Goal: Complete application form

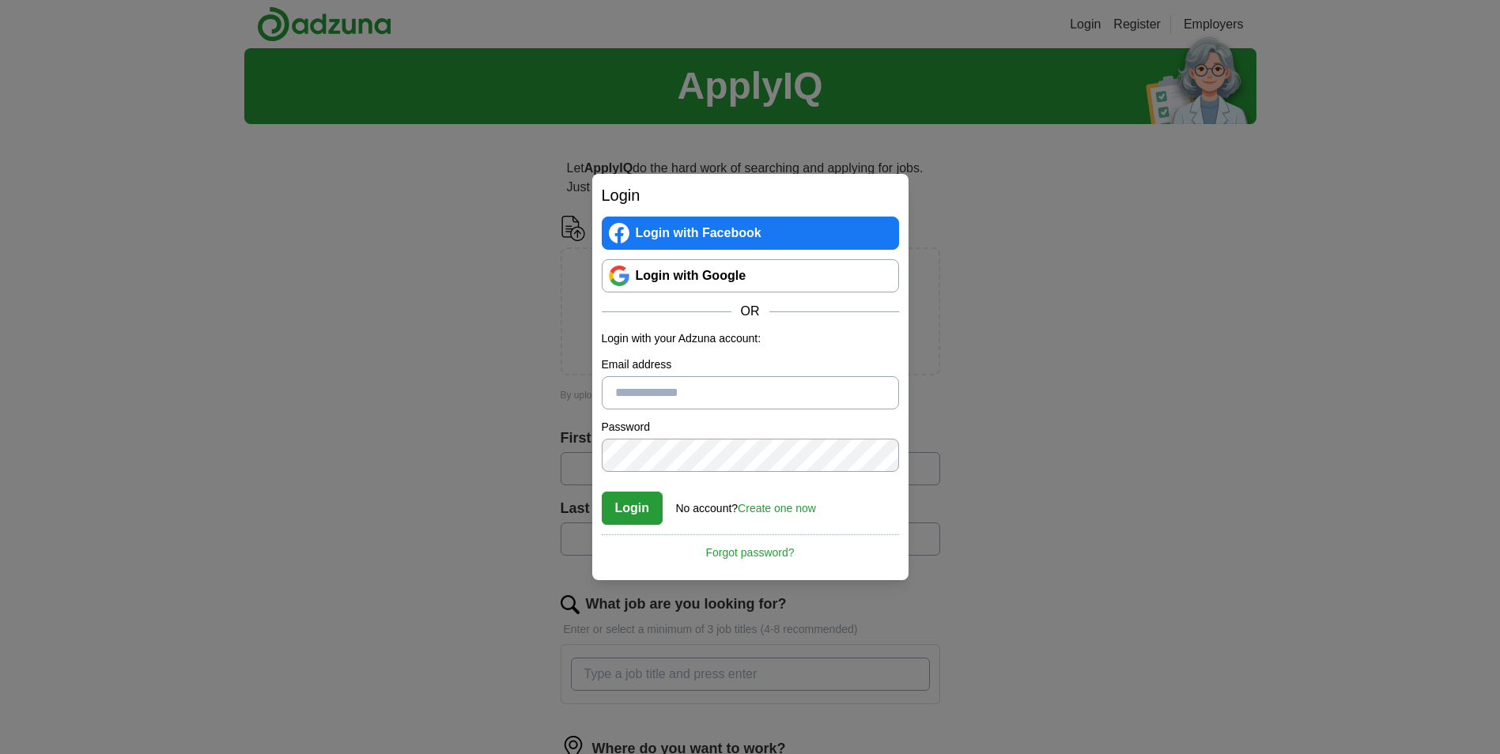
click at [753, 406] on input "Email address" at bounding box center [750, 392] width 297 height 33
click at [779, 503] on link "Create one now" at bounding box center [776, 508] width 78 height 13
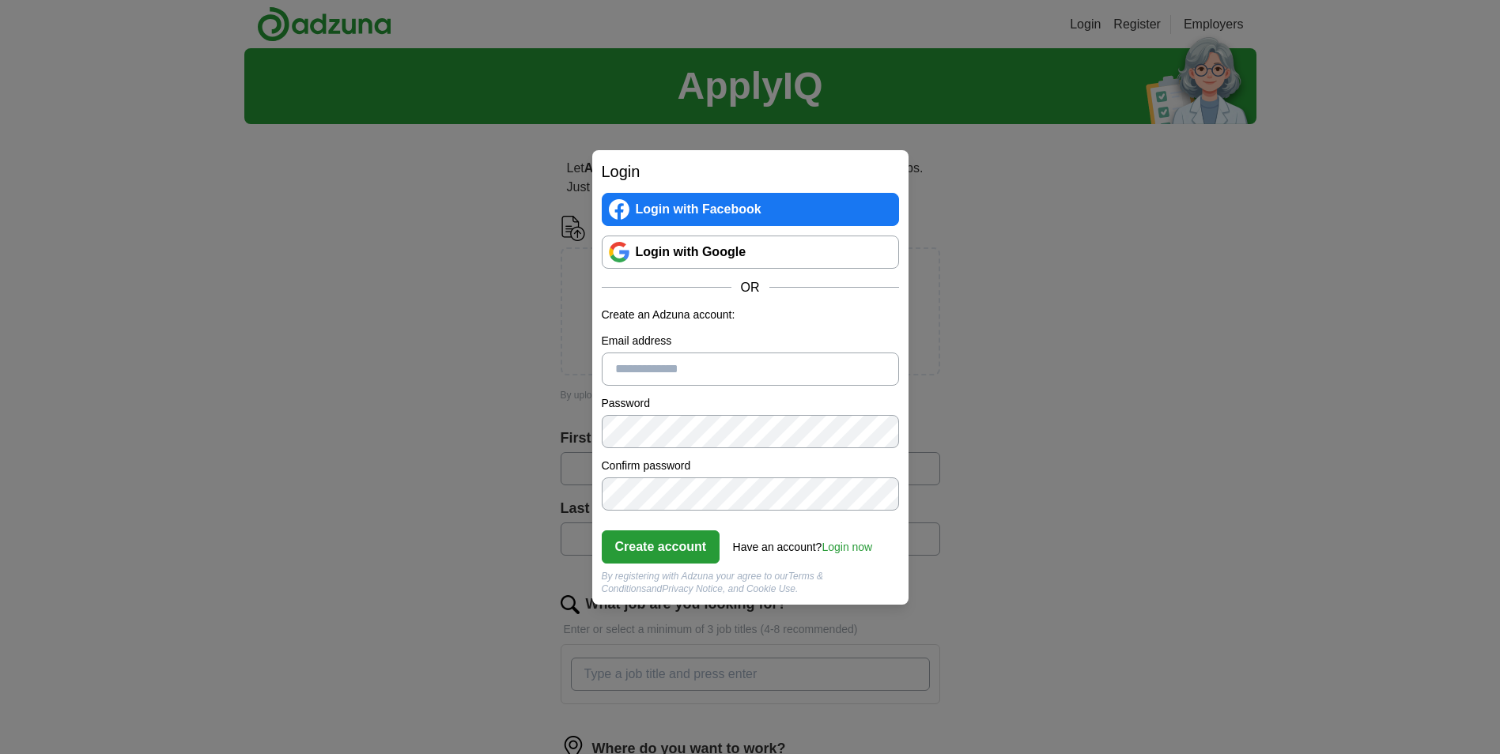
click at [671, 354] on input "Email address" at bounding box center [750, 369] width 297 height 33
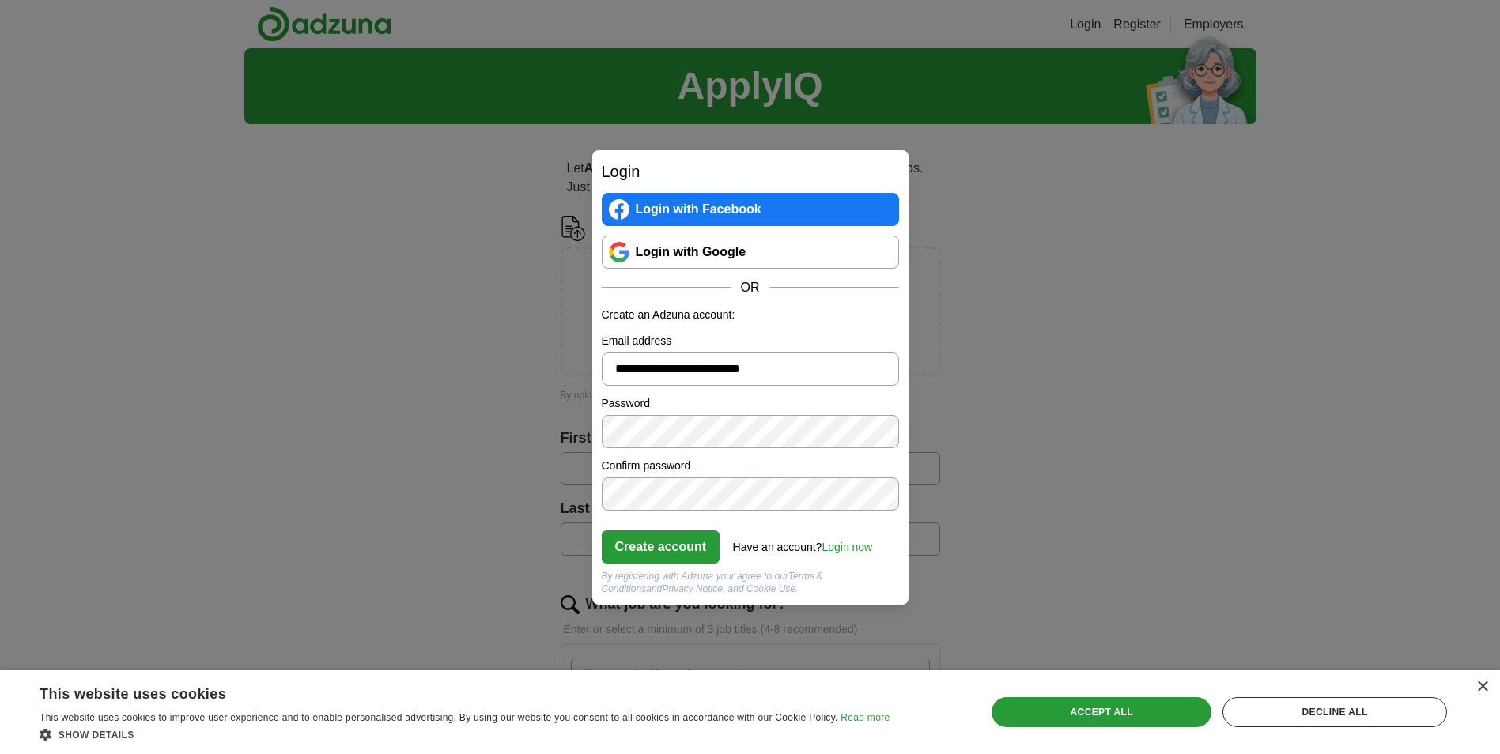
type input "**********"
click button "Create account" at bounding box center [661, 546] width 119 height 33
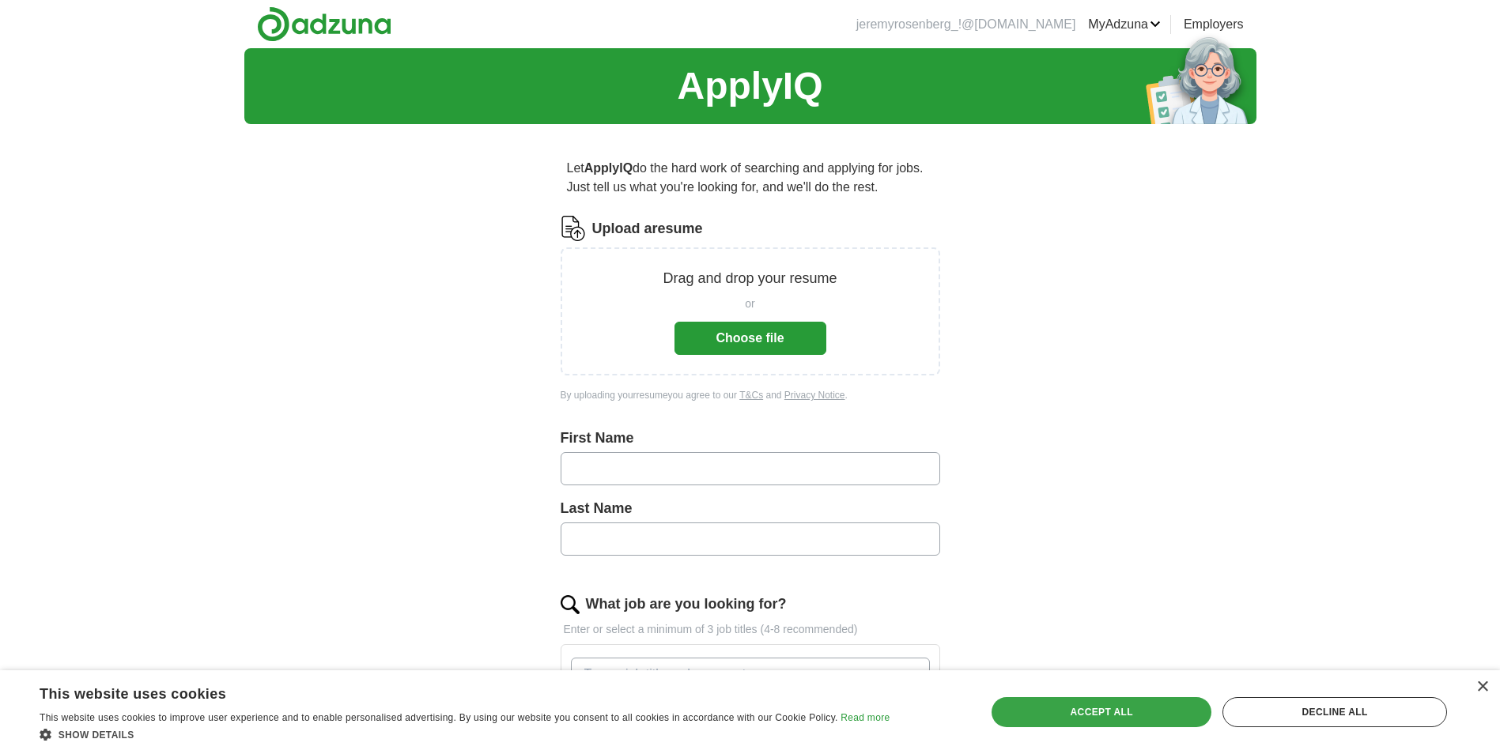
click at [1097, 721] on div "Accept all" at bounding box center [1101, 712] width 220 height 30
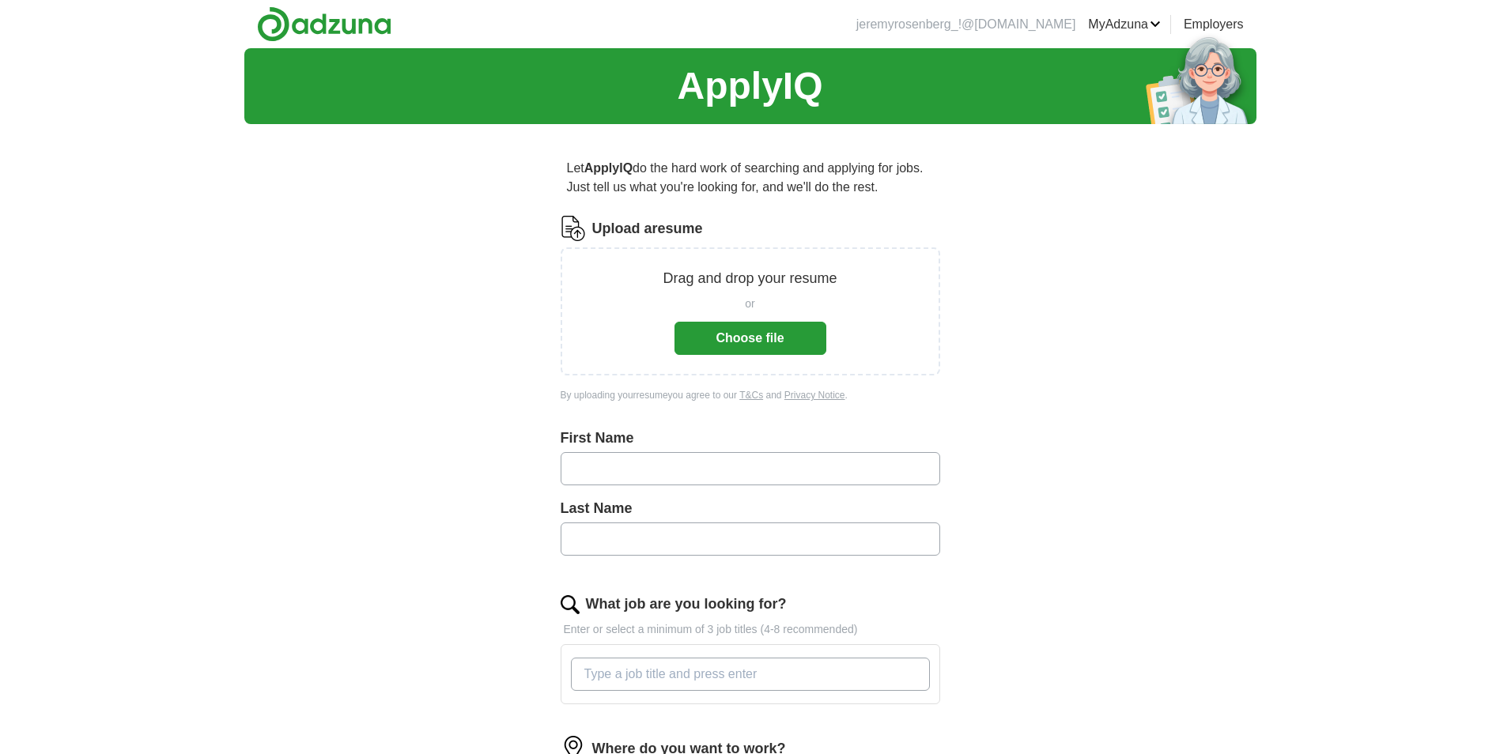
click at [756, 339] on button "Choose file" at bounding box center [750, 338] width 152 height 33
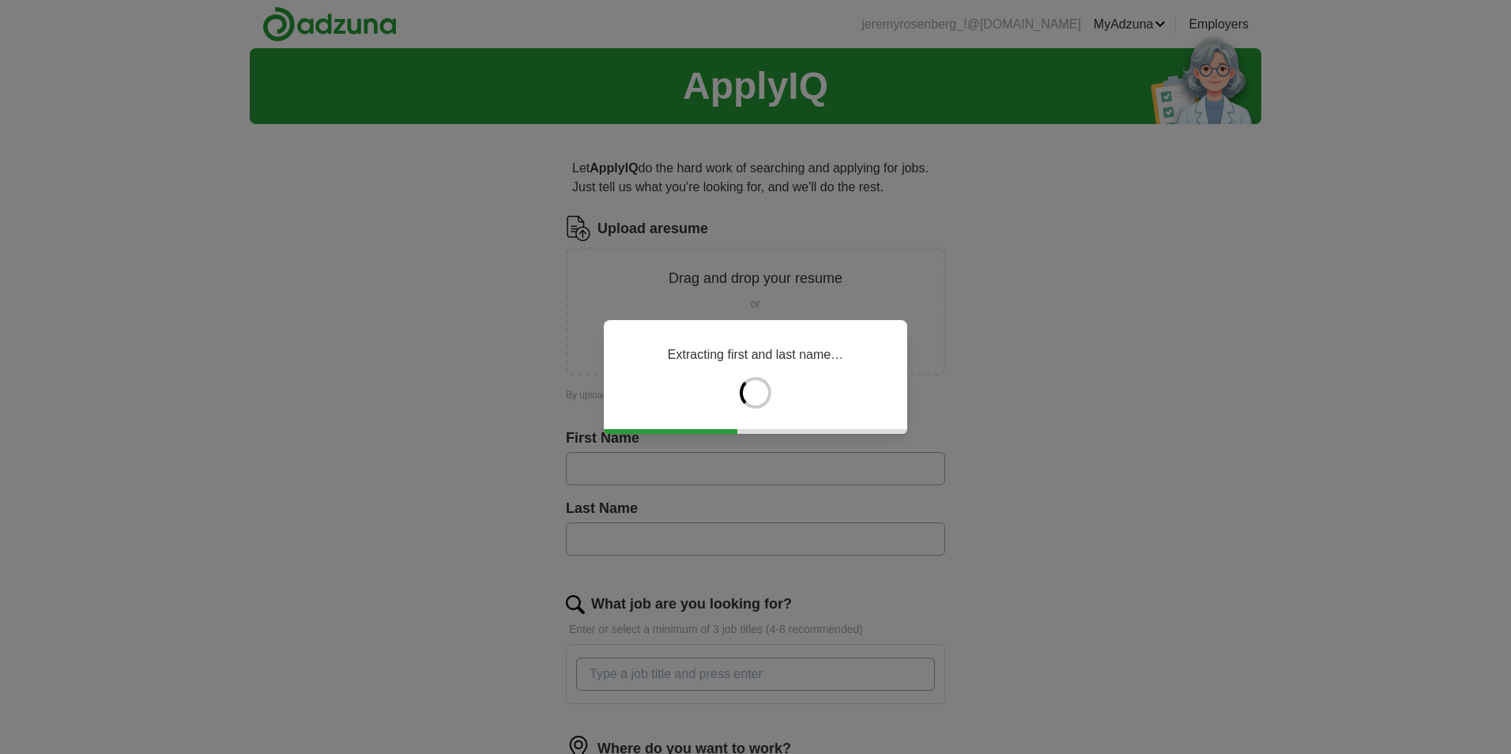
click at [317, 335] on div "Extracting first and last name…" at bounding box center [755, 377] width 1511 height 754
click at [424, 307] on div "Analysing skills and work experience..." at bounding box center [755, 377] width 1511 height 754
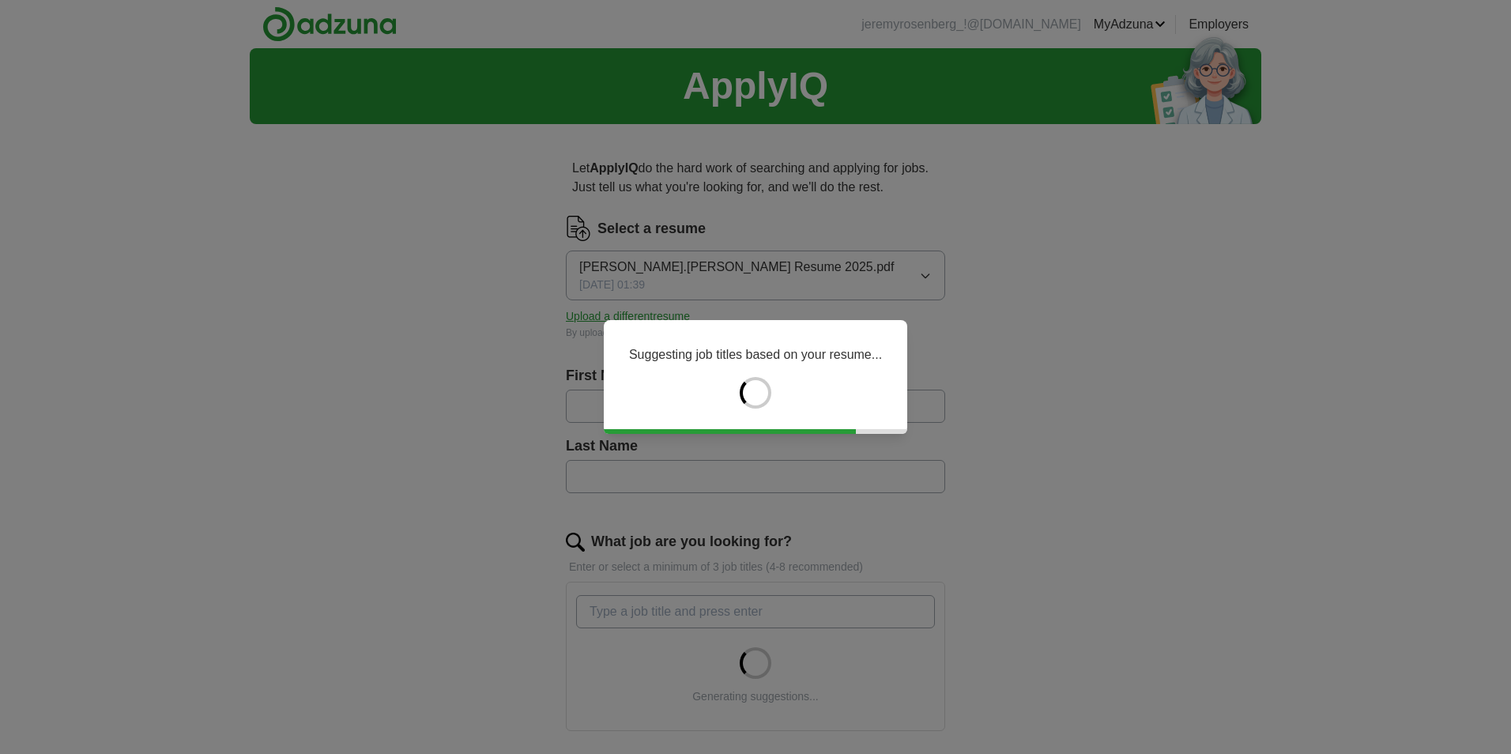
type input "******"
type input "*********"
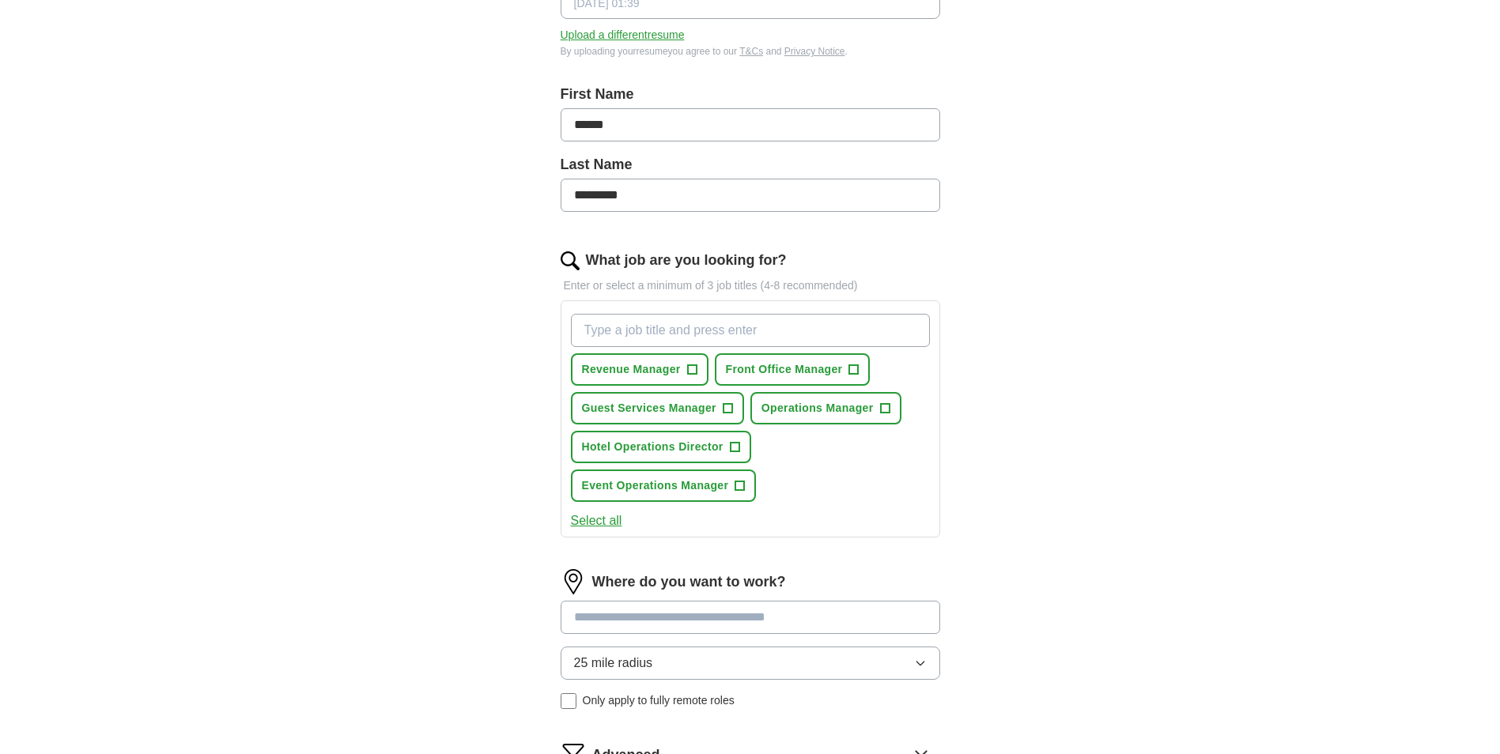
scroll to position [316, 0]
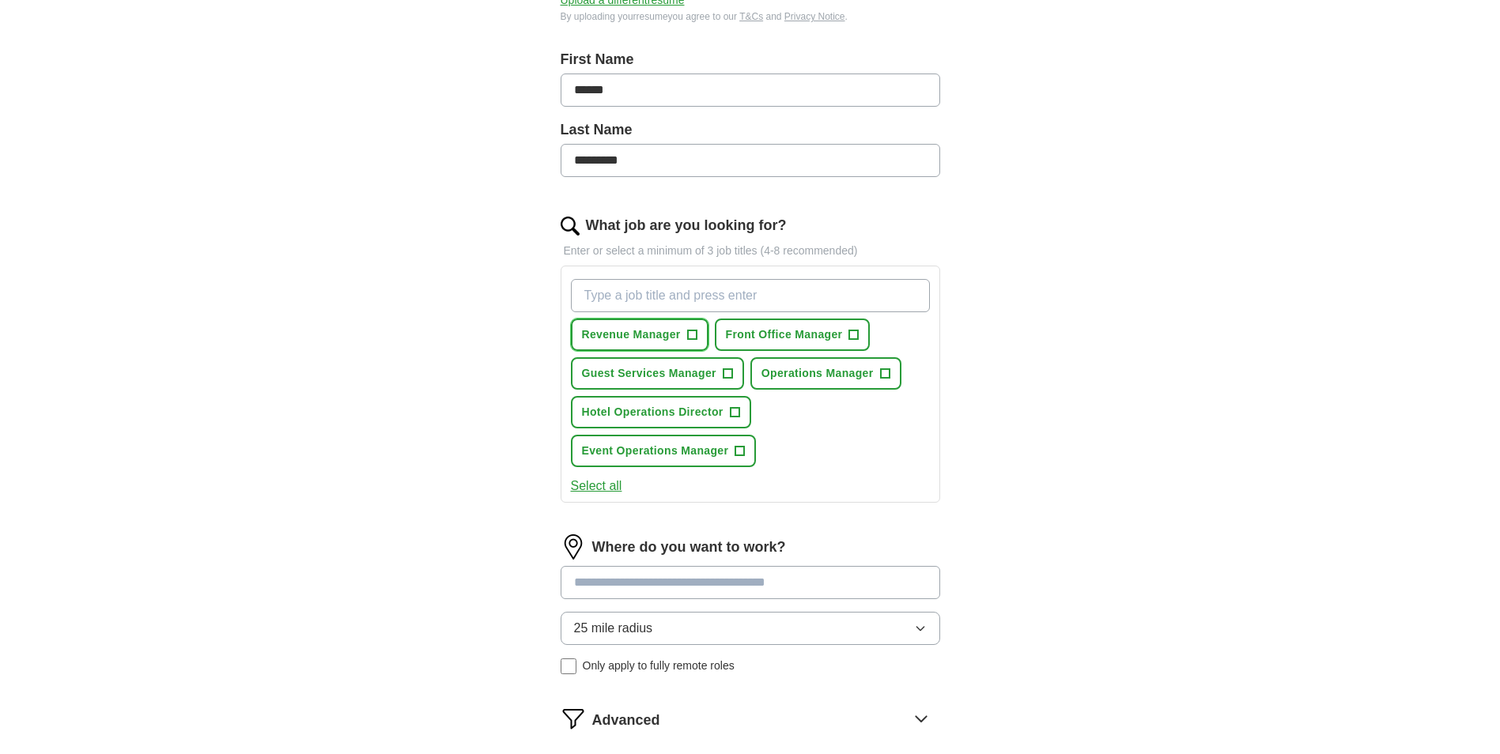
click at [696, 334] on span "+" at bounding box center [691, 335] width 9 height 13
click at [854, 347] on button "Front Office Manager +" at bounding box center [793, 335] width 156 height 32
click at [881, 372] on span "+" at bounding box center [884, 374] width 9 height 13
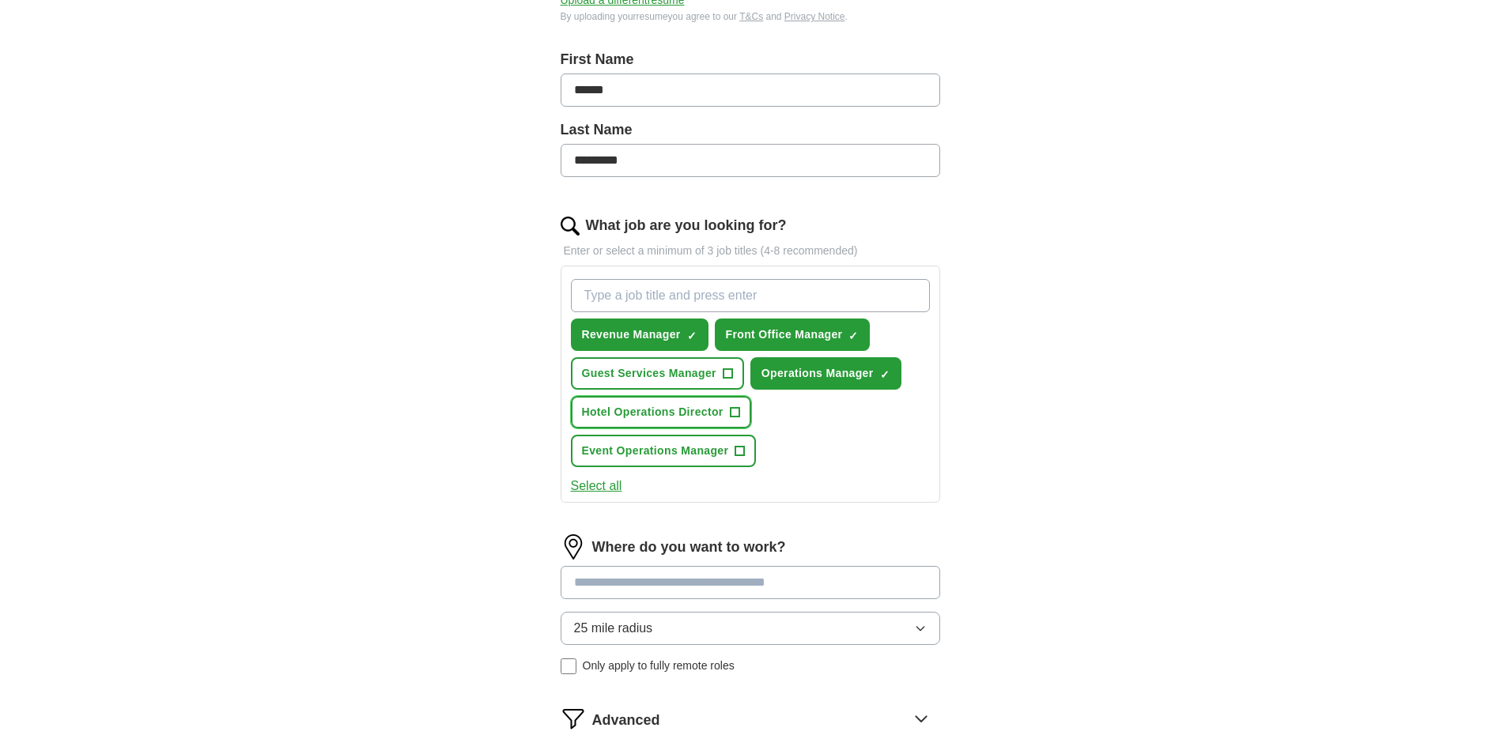
click at [745, 423] on button "Hotel Operations Director +" at bounding box center [661, 412] width 180 height 32
click at [745, 454] on span "+" at bounding box center [739, 451] width 10 height 10
click at [581, 496] on div "Revenue Manager ✓ × Front Office Manager ✓ × Guest Services Manager + Operation…" at bounding box center [749, 384] width 379 height 237
click at [583, 486] on button "Select all" at bounding box center [596, 486] width 51 height 19
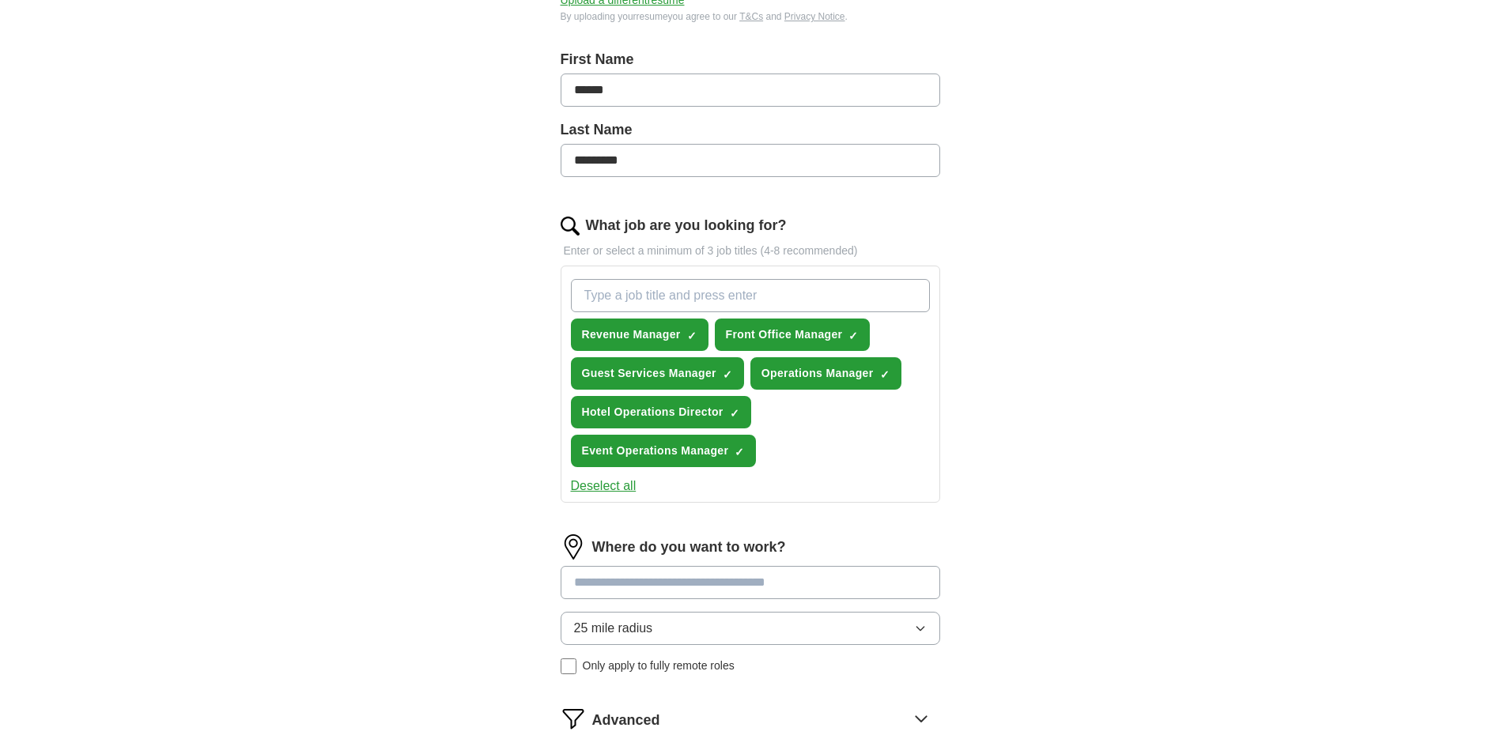
click at [662, 304] on input "What job are you looking for?" at bounding box center [750, 295] width 359 height 33
type input "accounting"
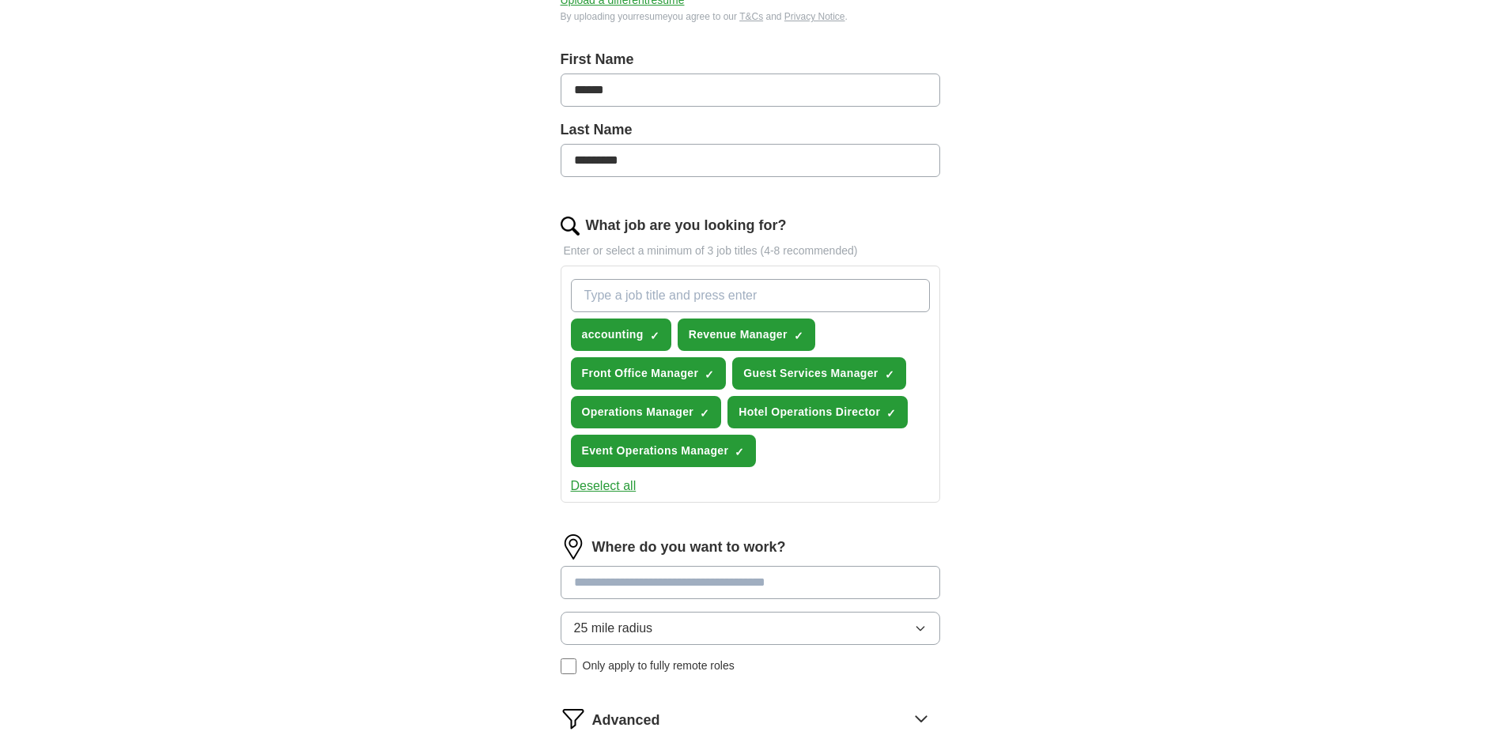
click at [683, 288] on input "What job are you looking for?" at bounding box center [750, 295] width 359 height 33
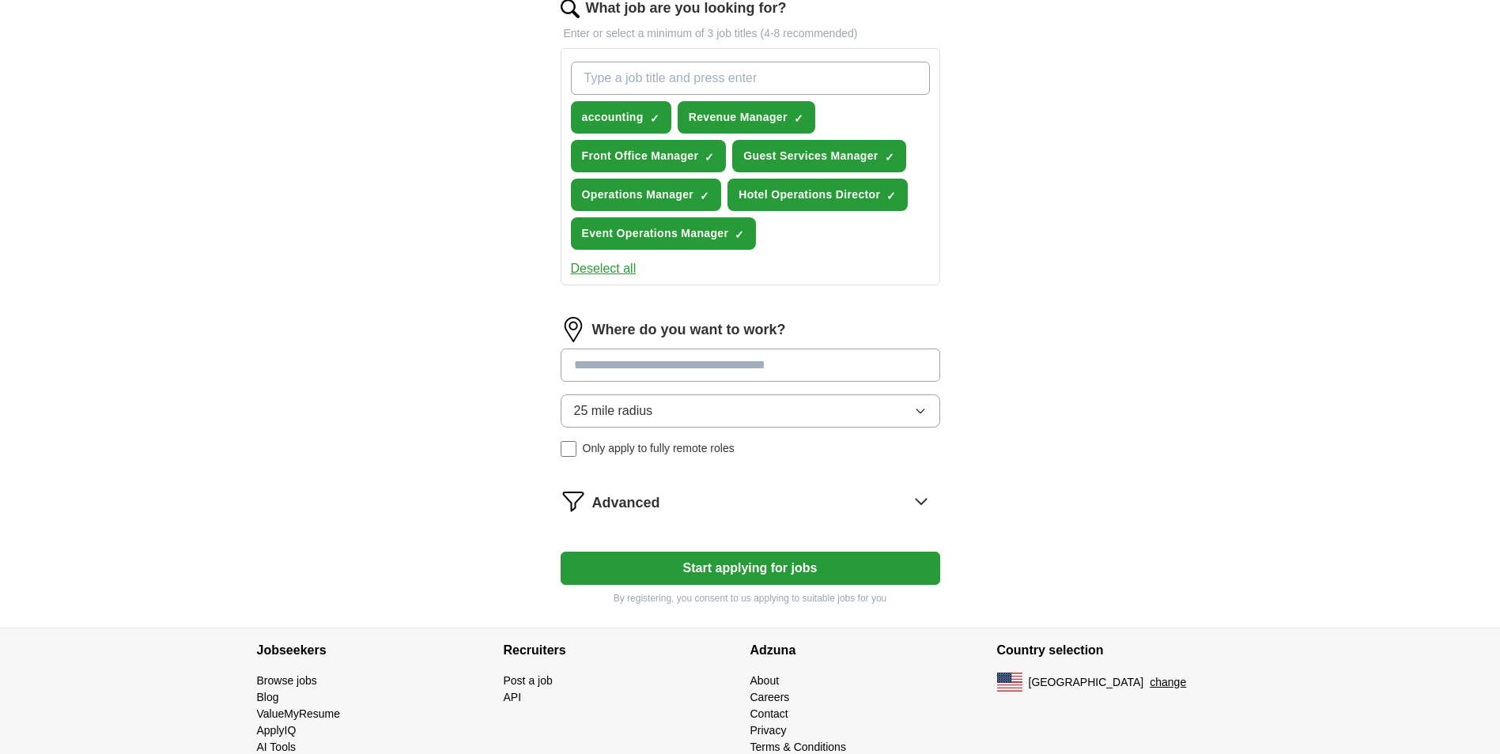
scroll to position [553, 0]
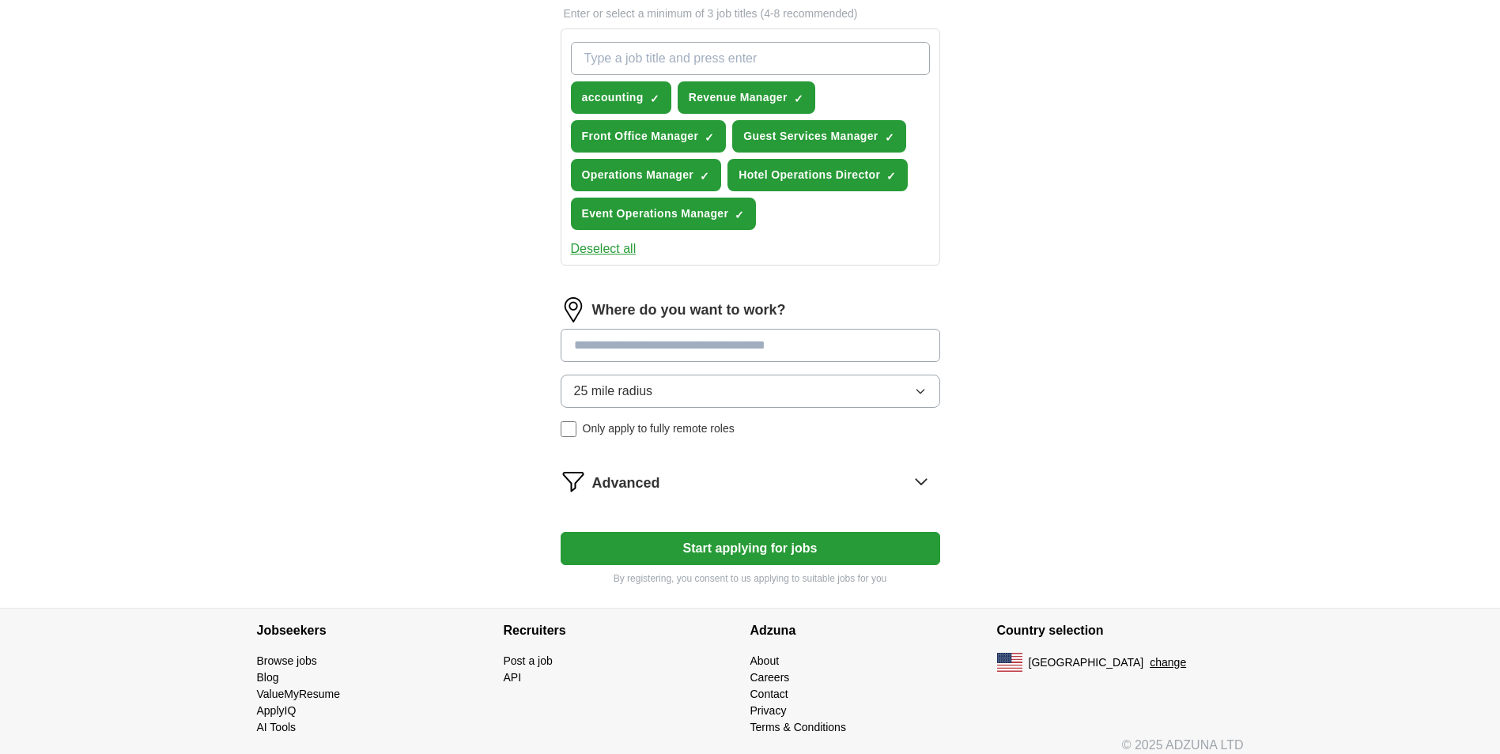
click at [666, 349] on input at bounding box center [749, 345] width 379 height 33
click at [643, 390] on div "Where do you want to work? ***** 25 mile radius Only apply to fully remote roles" at bounding box center [749, 373] width 379 height 153
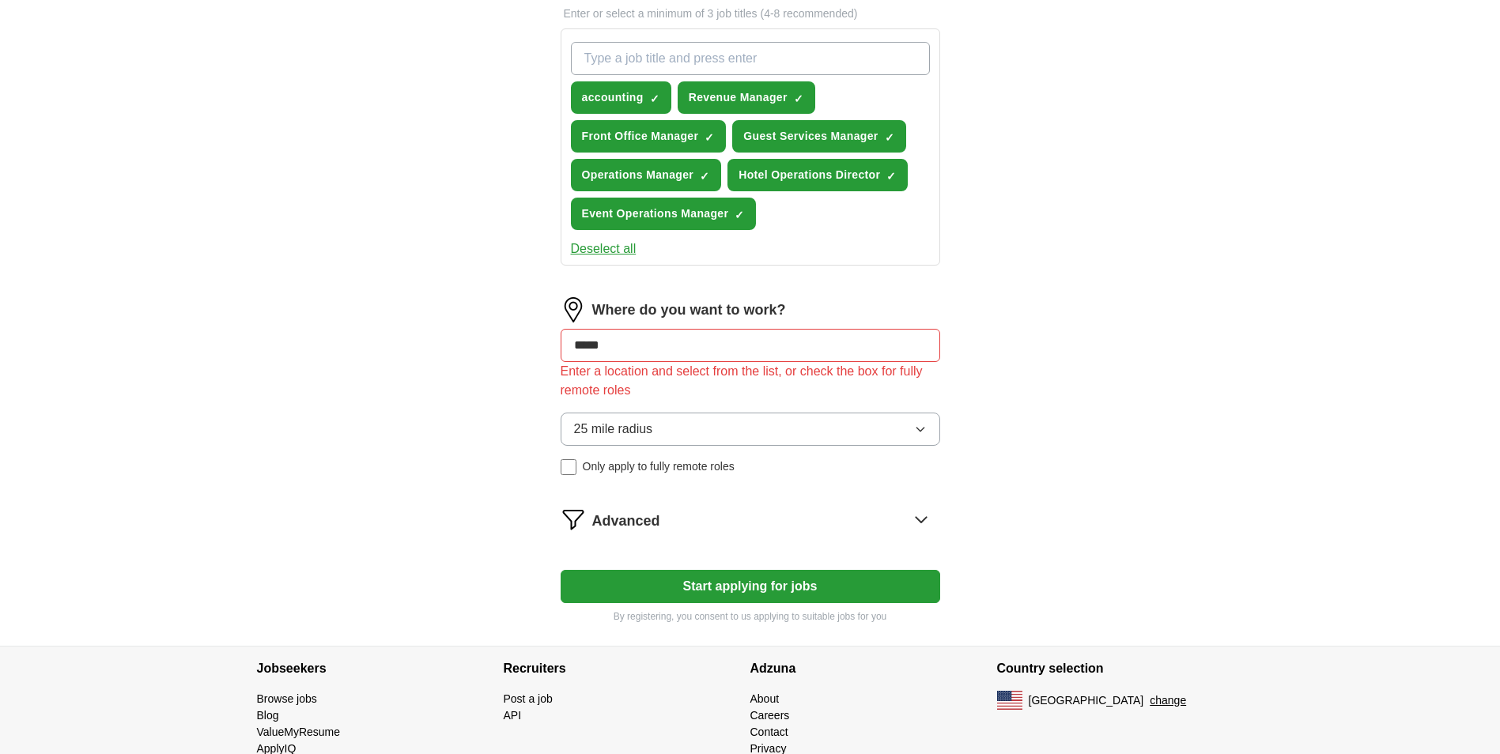
click at [661, 355] on input "*****" at bounding box center [749, 345] width 379 height 33
drag, startPoint x: 661, startPoint y: 355, endPoint x: 490, endPoint y: 354, distance: 170.7
click at [490, 354] on div "ApplyIQ Let ApplyIQ do the hard work of searching and applying for jobs. Just t…" at bounding box center [750, 70] width 1012 height 1151
type input "********"
click at [660, 349] on input "********" at bounding box center [749, 345] width 379 height 33
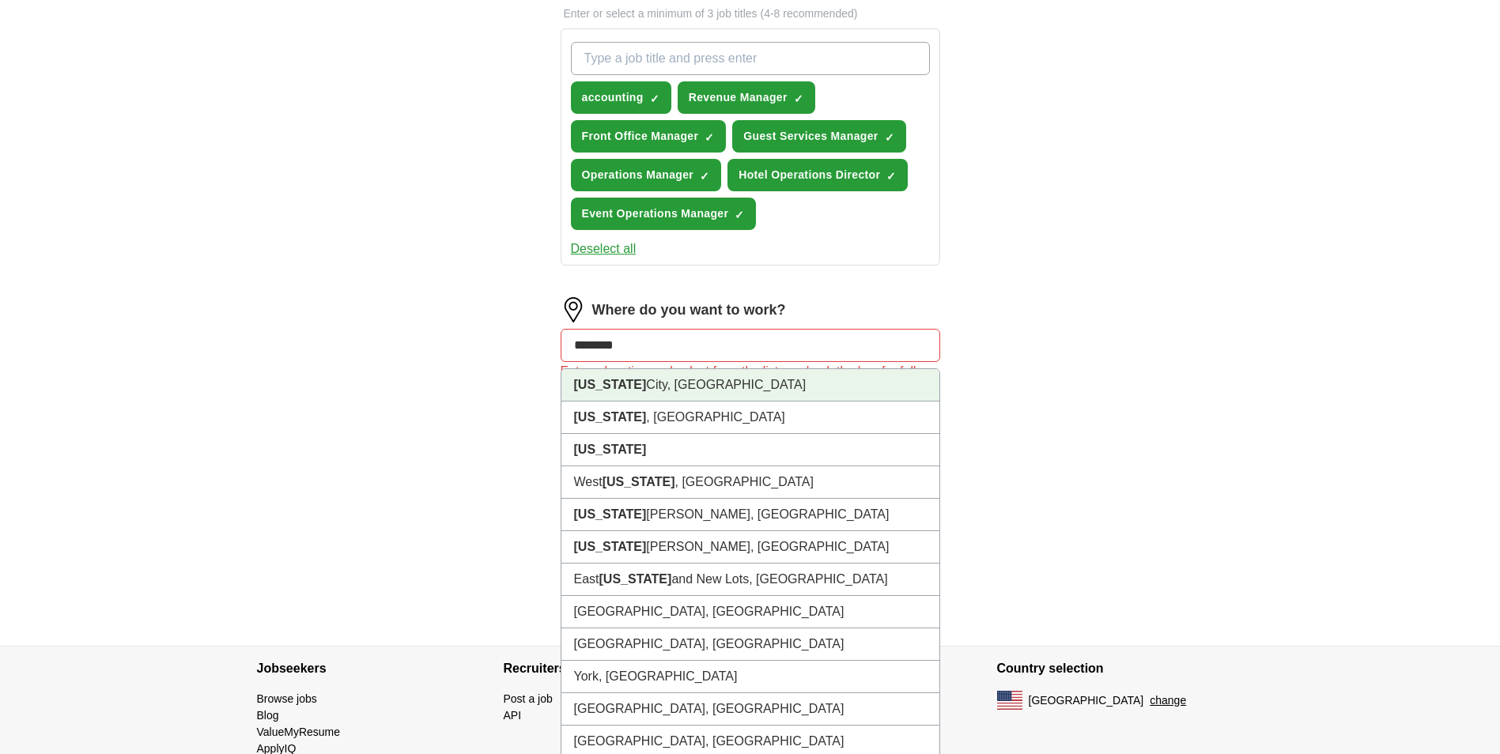
click at [659, 385] on li "New York City, NY" at bounding box center [750, 385] width 378 height 32
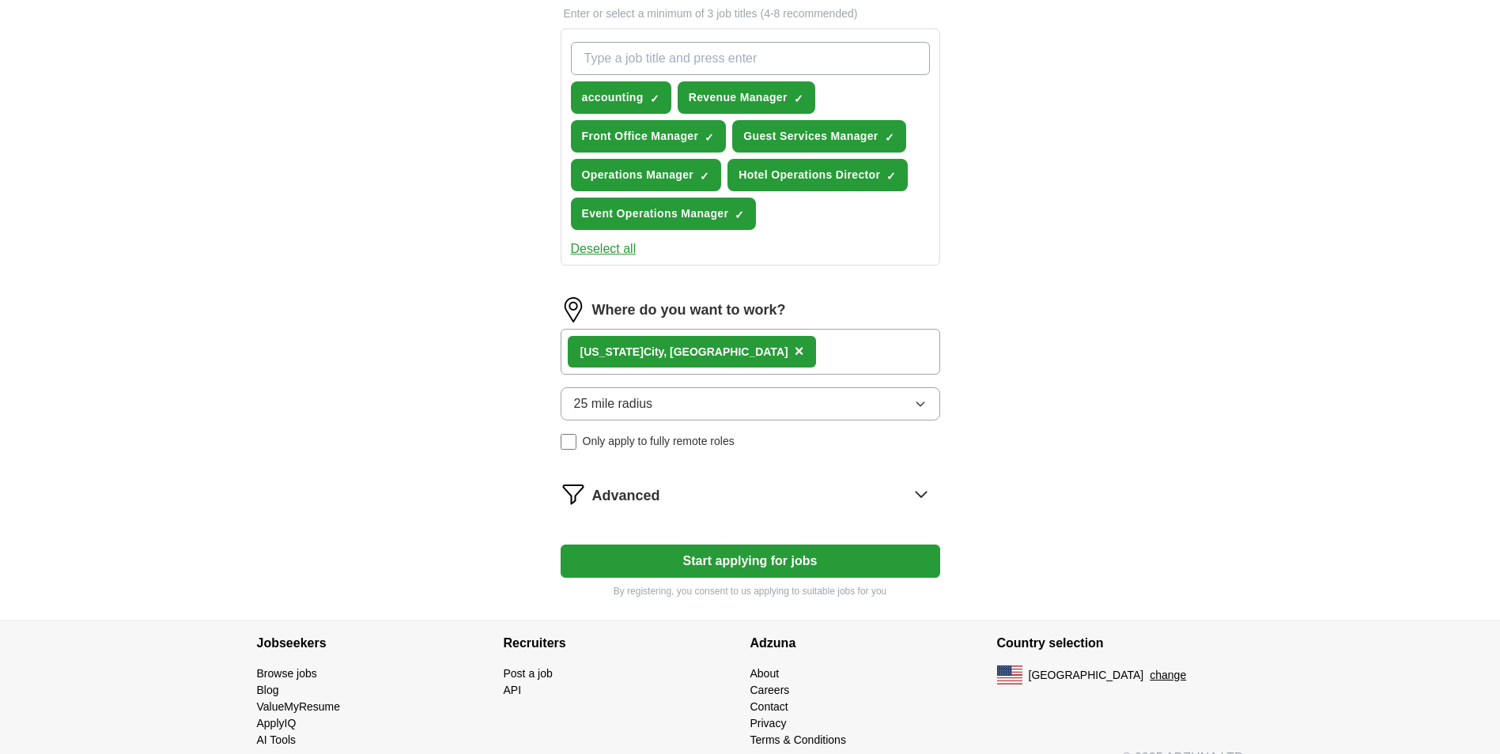
click at [616, 418] on button "25 mile radius" at bounding box center [749, 403] width 379 height 33
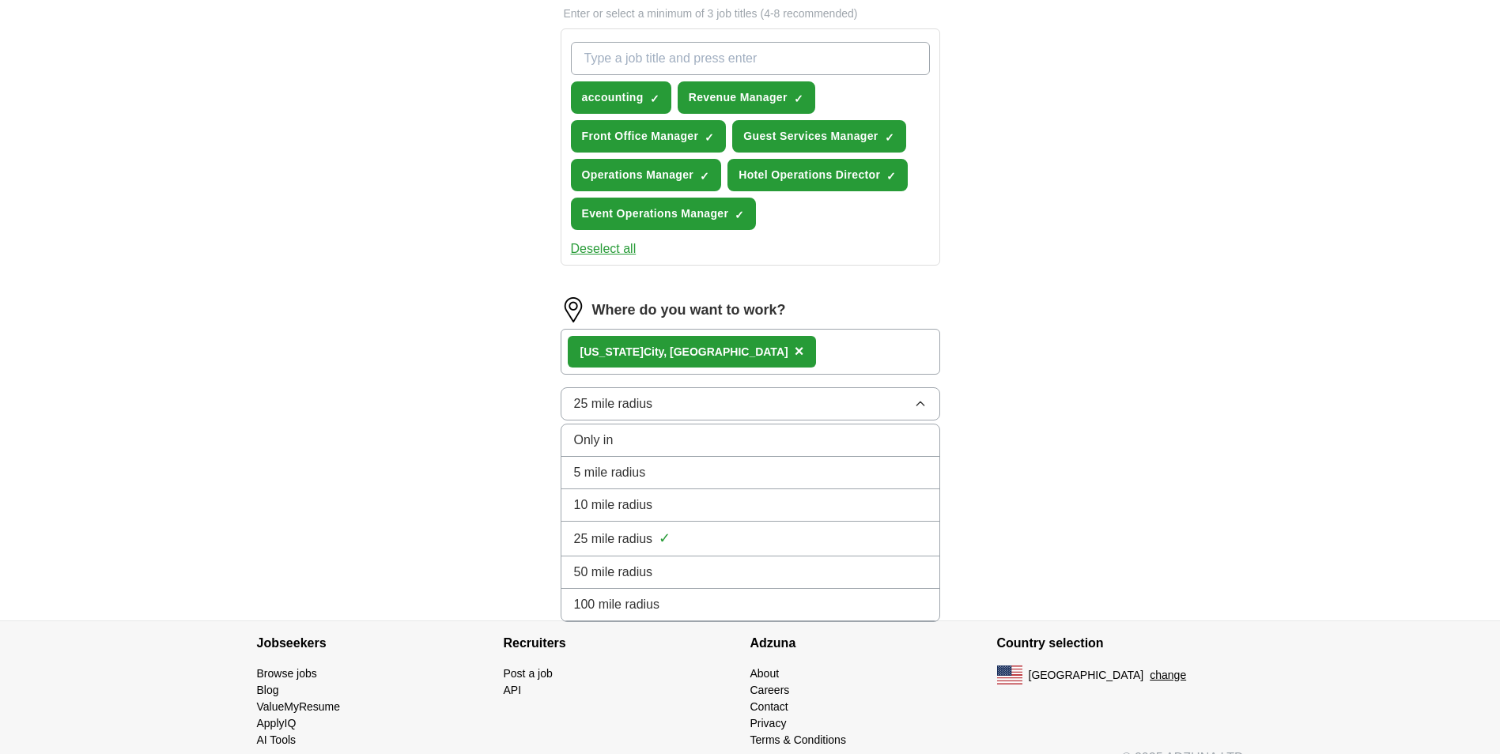
click at [607, 511] on span "10 mile radius" at bounding box center [613, 505] width 79 height 19
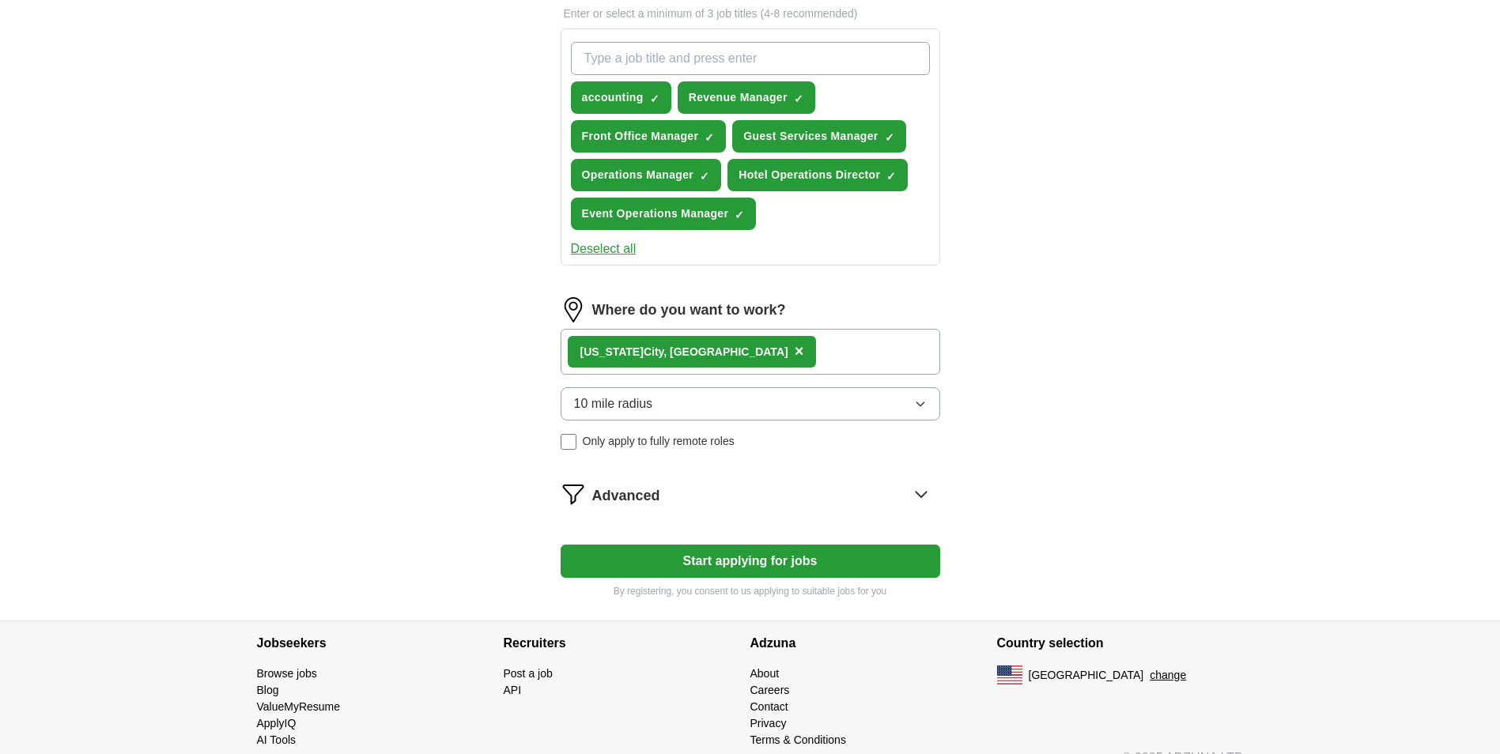
click at [715, 498] on div "Advanced" at bounding box center [766, 493] width 348 height 25
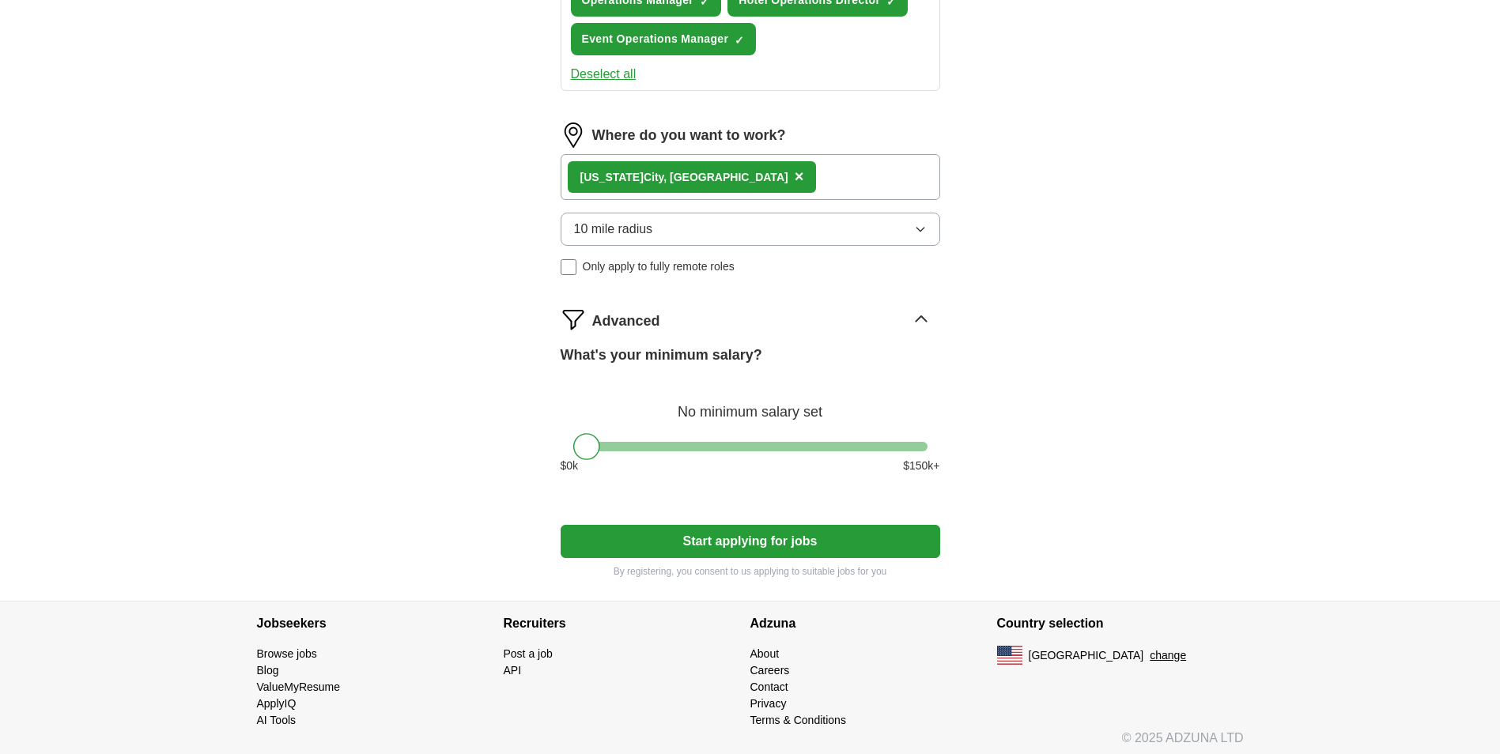
scroll to position [734, 0]
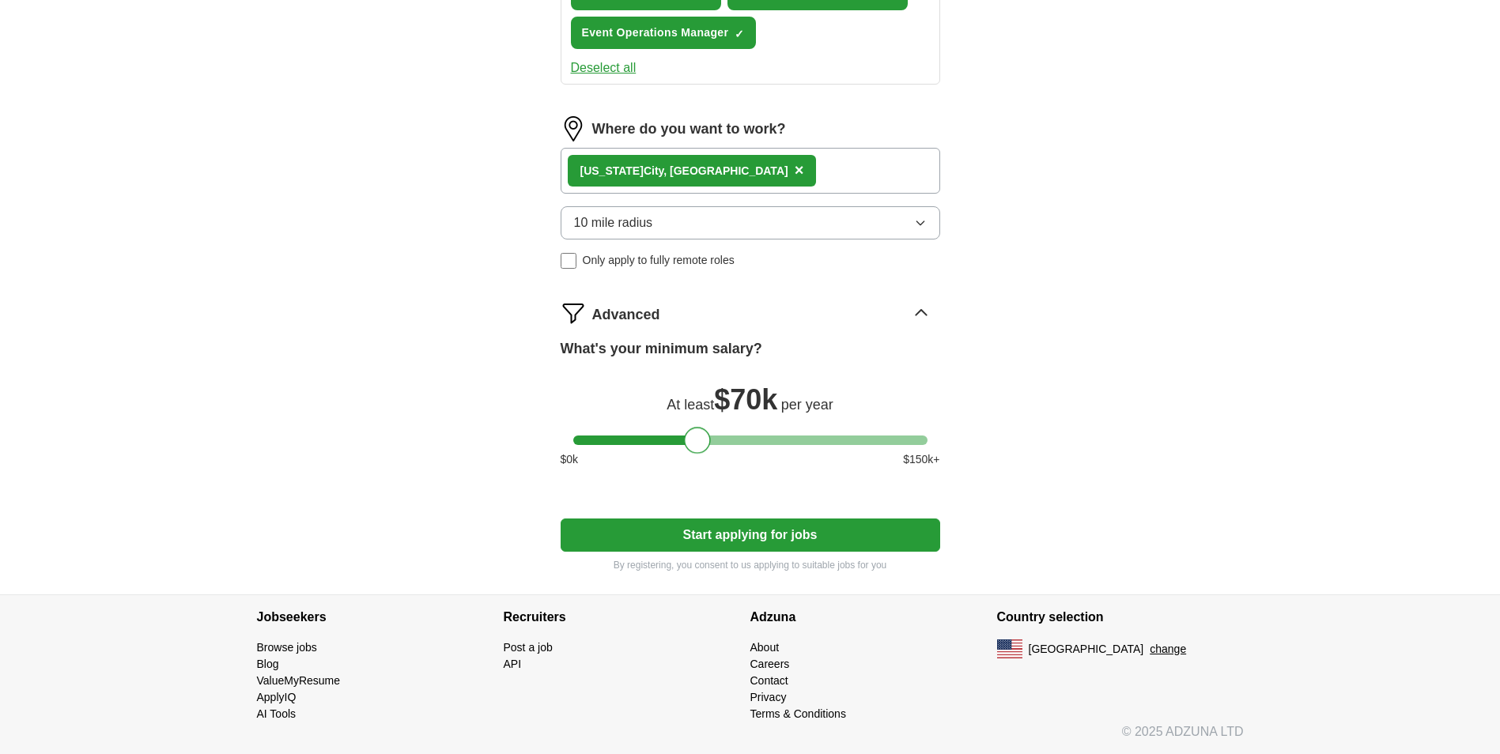
drag, startPoint x: 589, startPoint y: 442, endPoint x: 696, endPoint y: 439, distance: 107.5
click at [696, 439] on div at bounding box center [697, 440] width 27 height 27
click at [715, 532] on button "Start applying for jobs" at bounding box center [749, 535] width 379 height 33
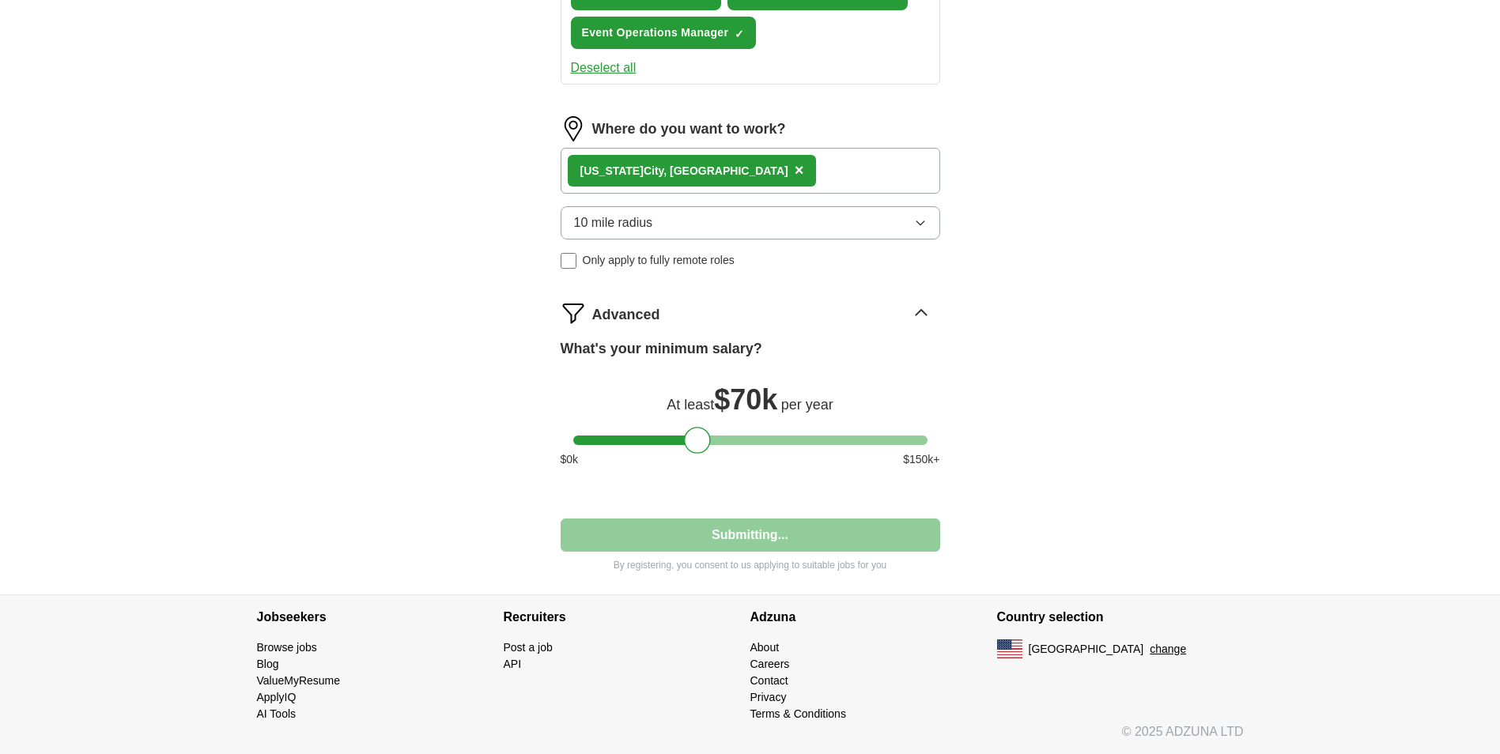
select select "**"
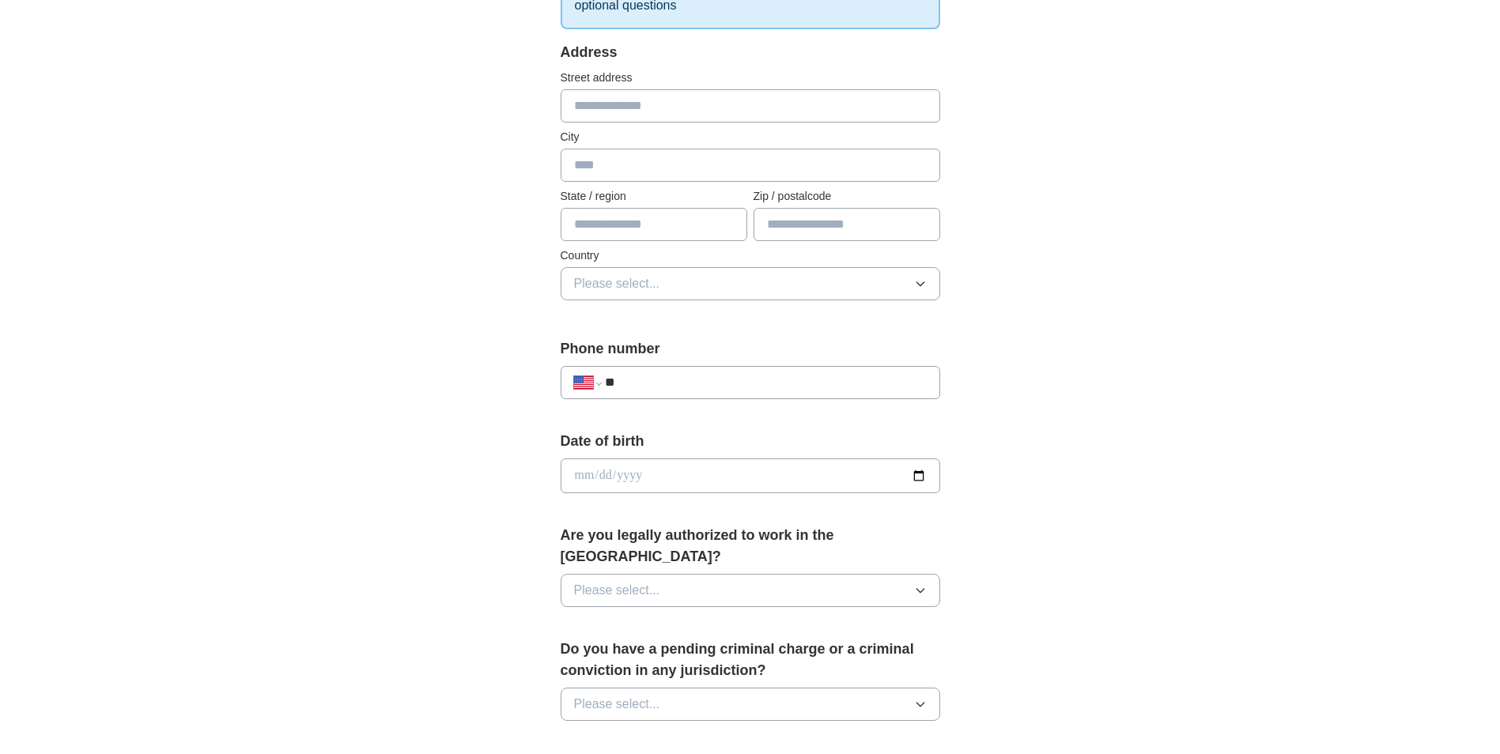
scroll to position [316, 0]
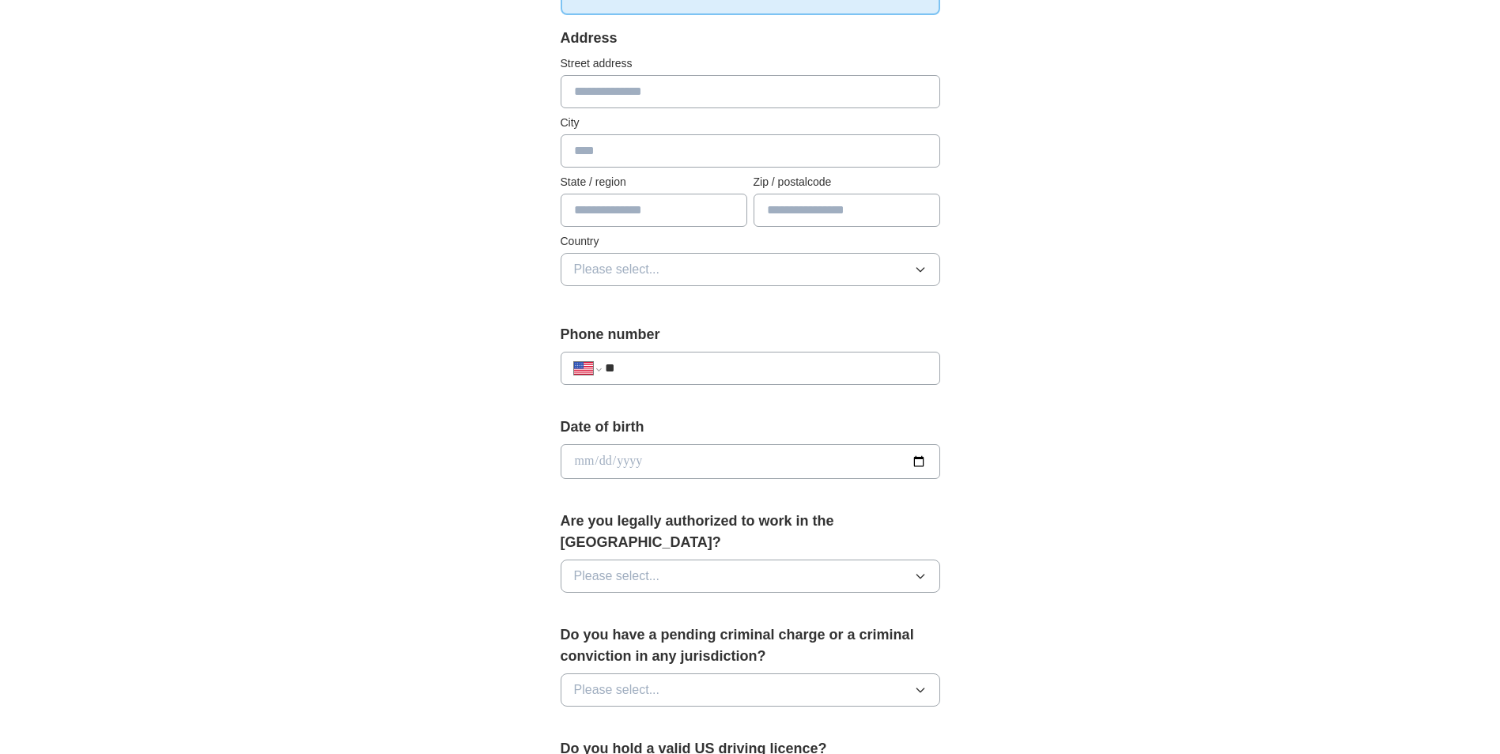
click at [625, 372] on input "**" at bounding box center [765, 368] width 321 height 19
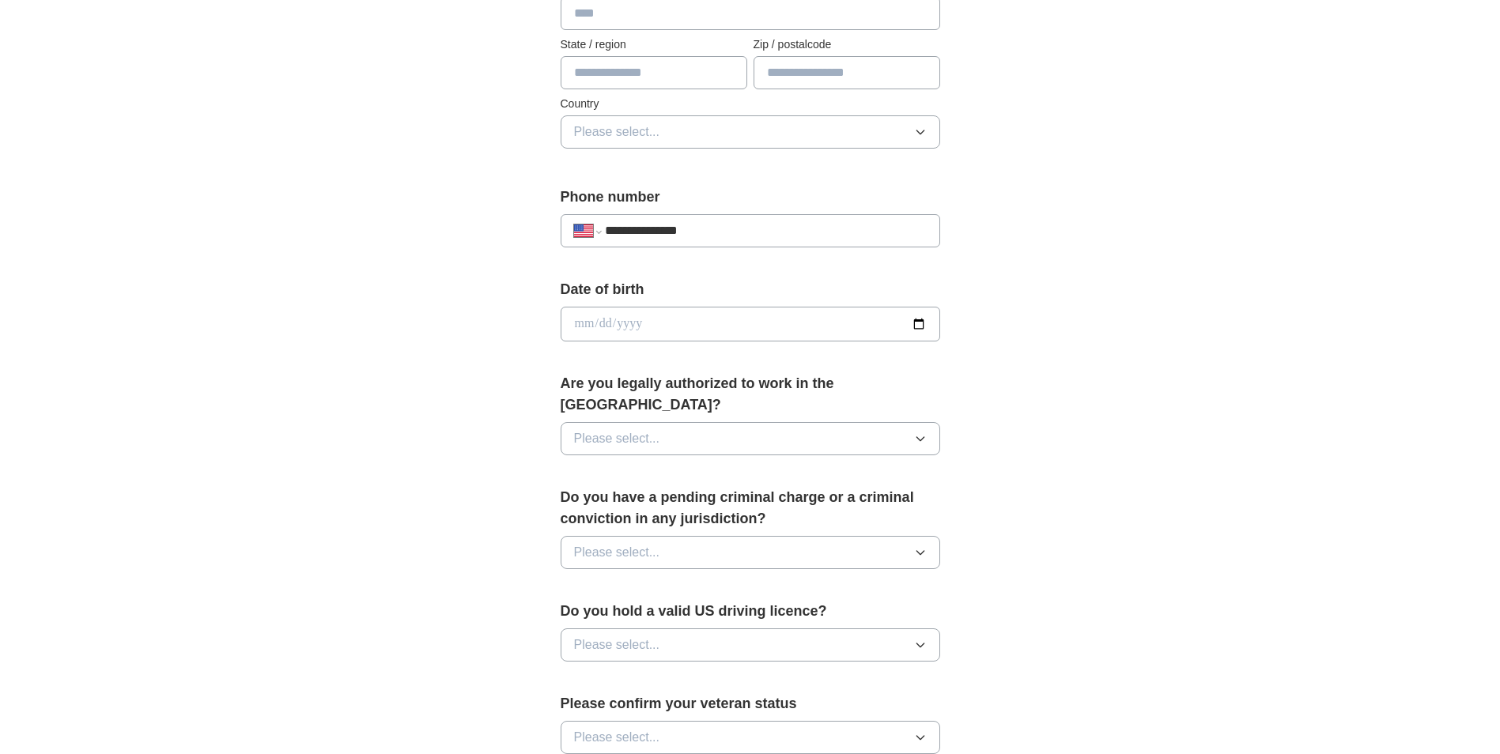
scroll to position [474, 0]
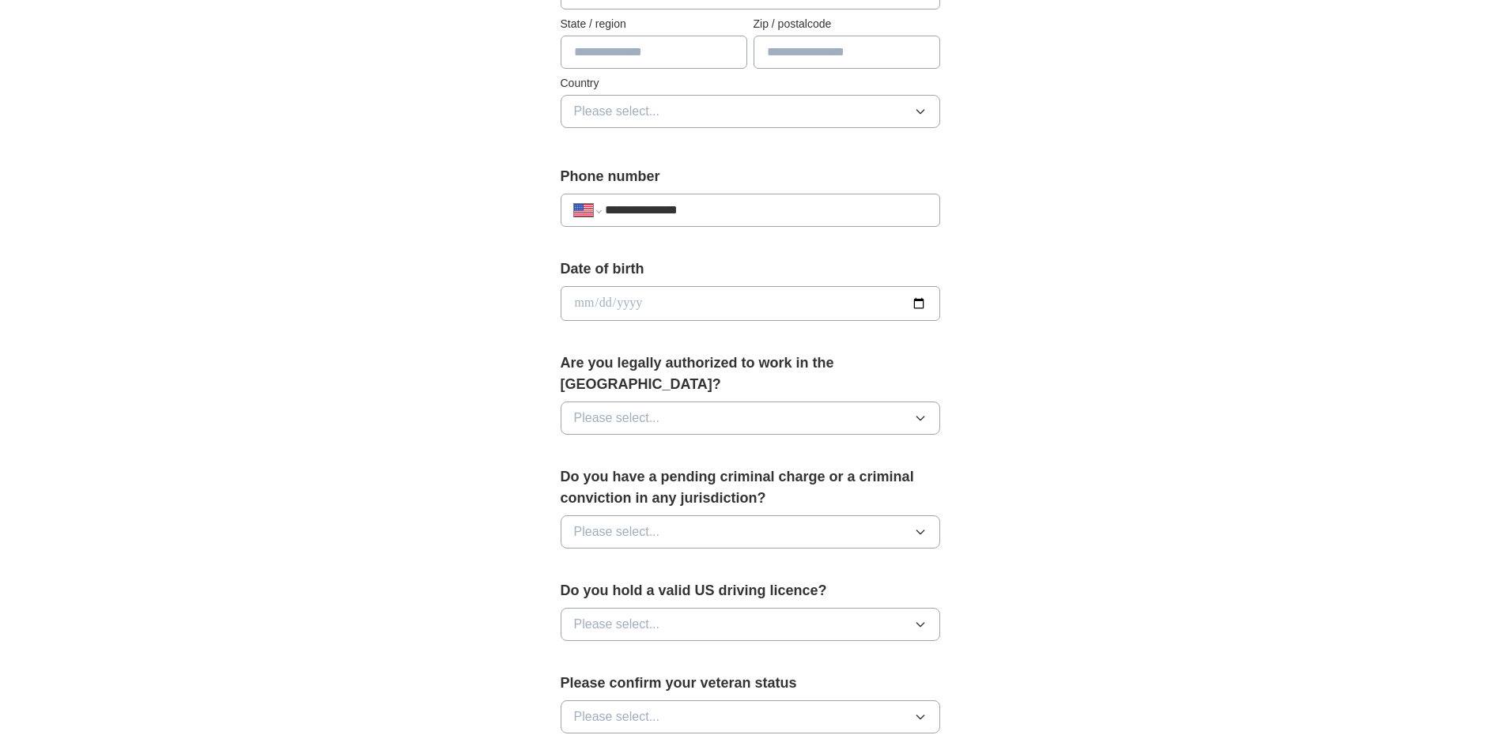
type input "**********"
click at [787, 402] on button "Please select..." at bounding box center [749, 418] width 379 height 33
click at [664, 446] on li "Yes" at bounding box center [750, 455] width 378 height 32
click at [643, 522] on span "Please select..." at bounding box center [617, 531] width 86 height 19
click at [622, 589] on li "No" at bounding box center [750, 601] width 378 height 32
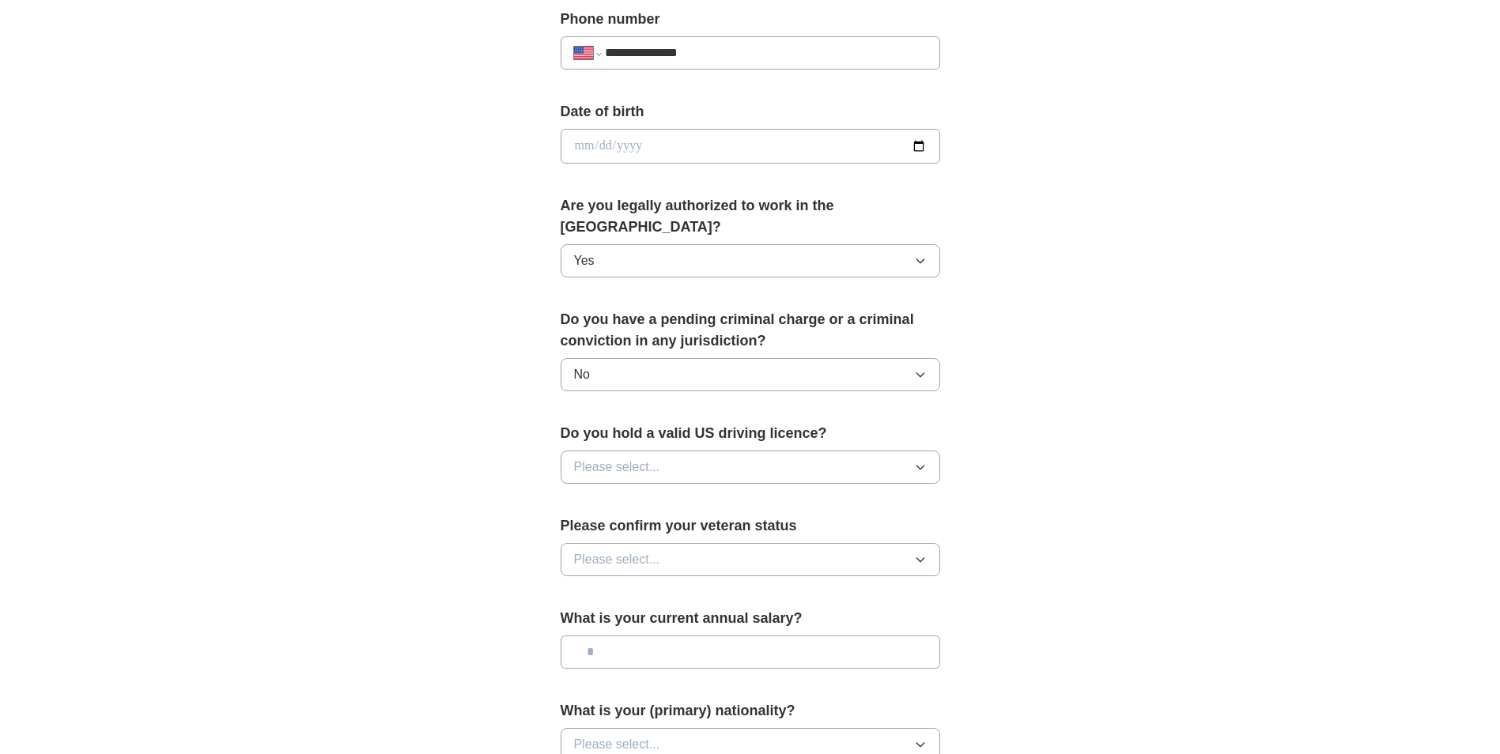
scroll to position [632, 0]
click at [707, 450] on button "Please select..." at bounding box center [749, 466] width 379 height 33
drag, startPoint x: 635, startPoint y: 477, endPoint x: 534, endPoint y: 478, distance: 100.4
click at [633, 493] on div "Yes" at bounding box center [750, 502] width 353 height 19
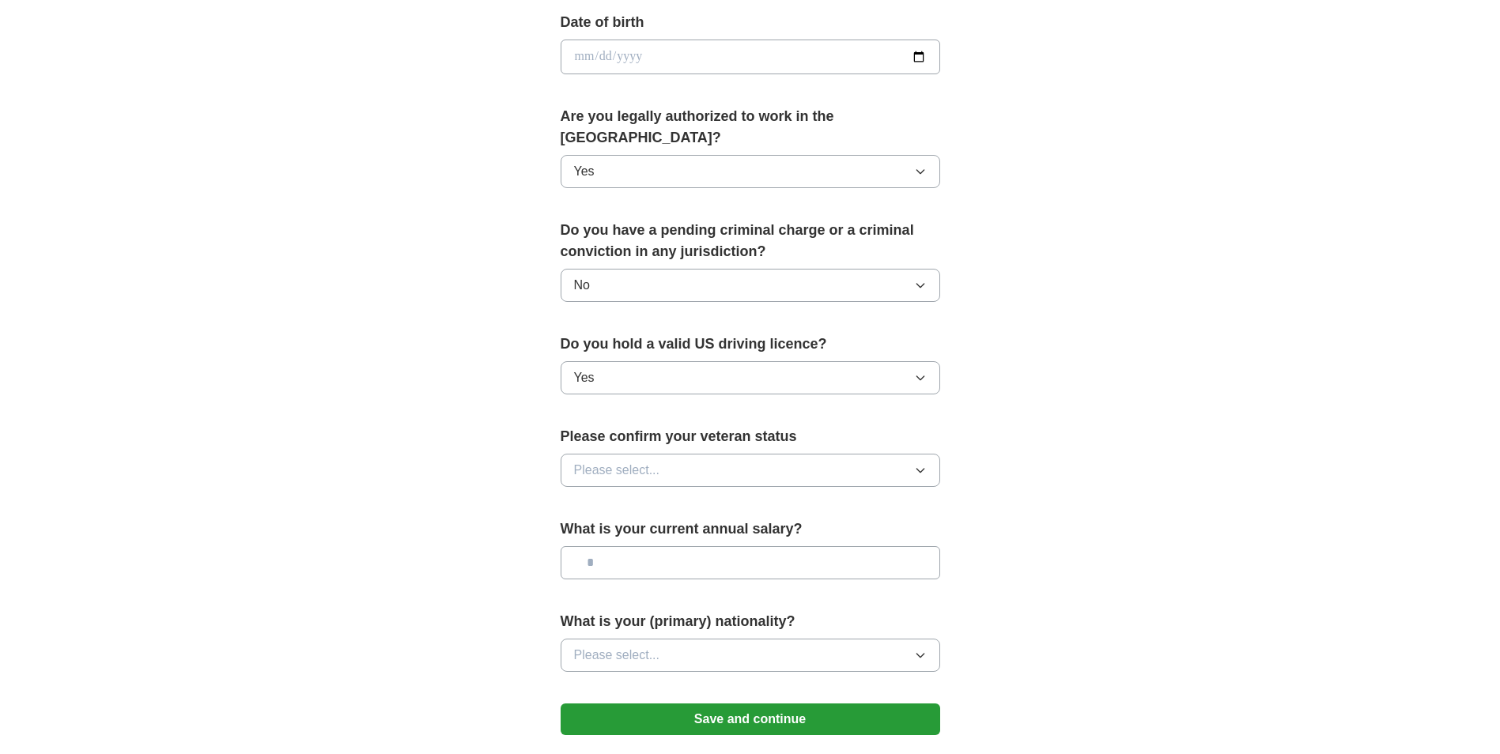
scroll to position [790, 0]
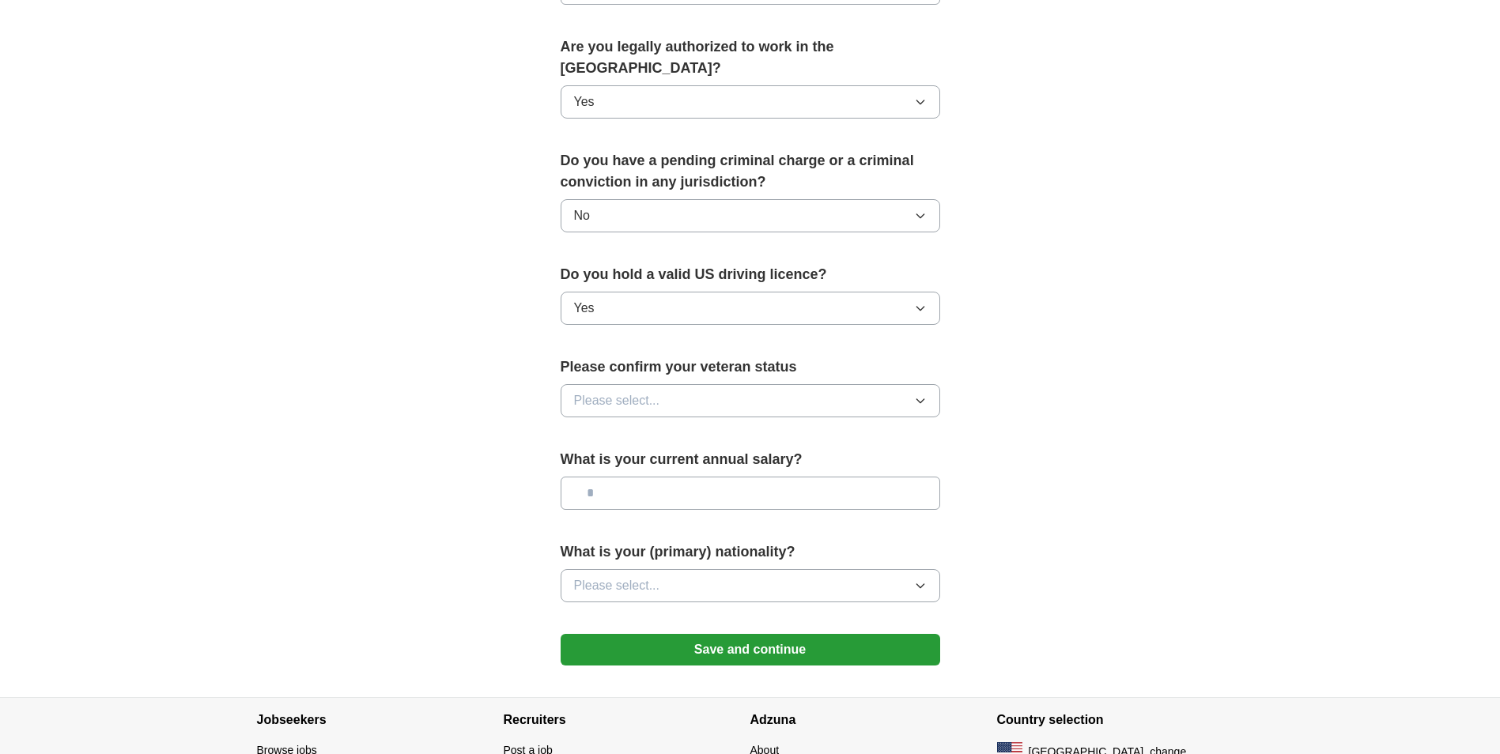
click at [597, 384] on button "Please select..." at bounding box center [749, 400] width 379 height 33
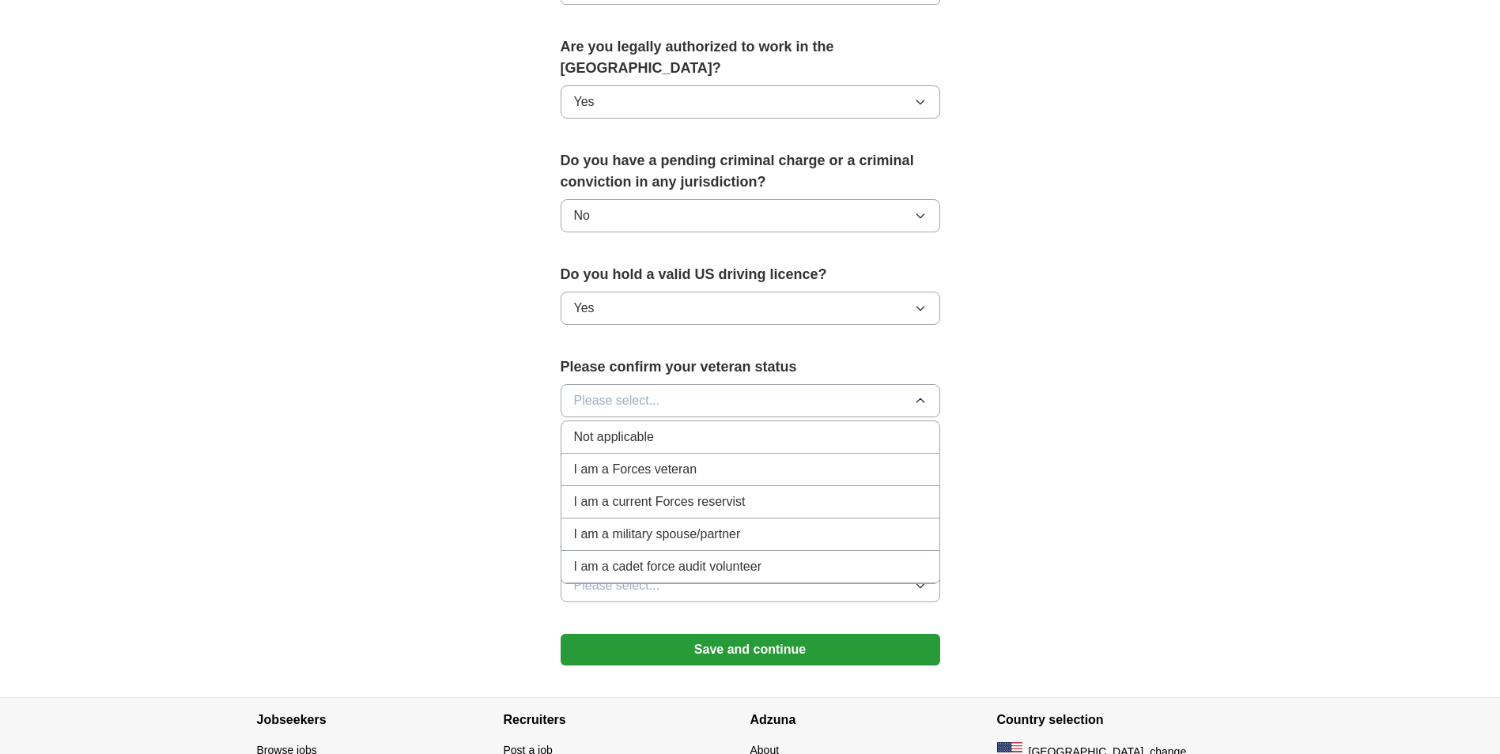
click at [694, 428] on div "Not applicable" at bounding box center [750, 437] width 353 height 19
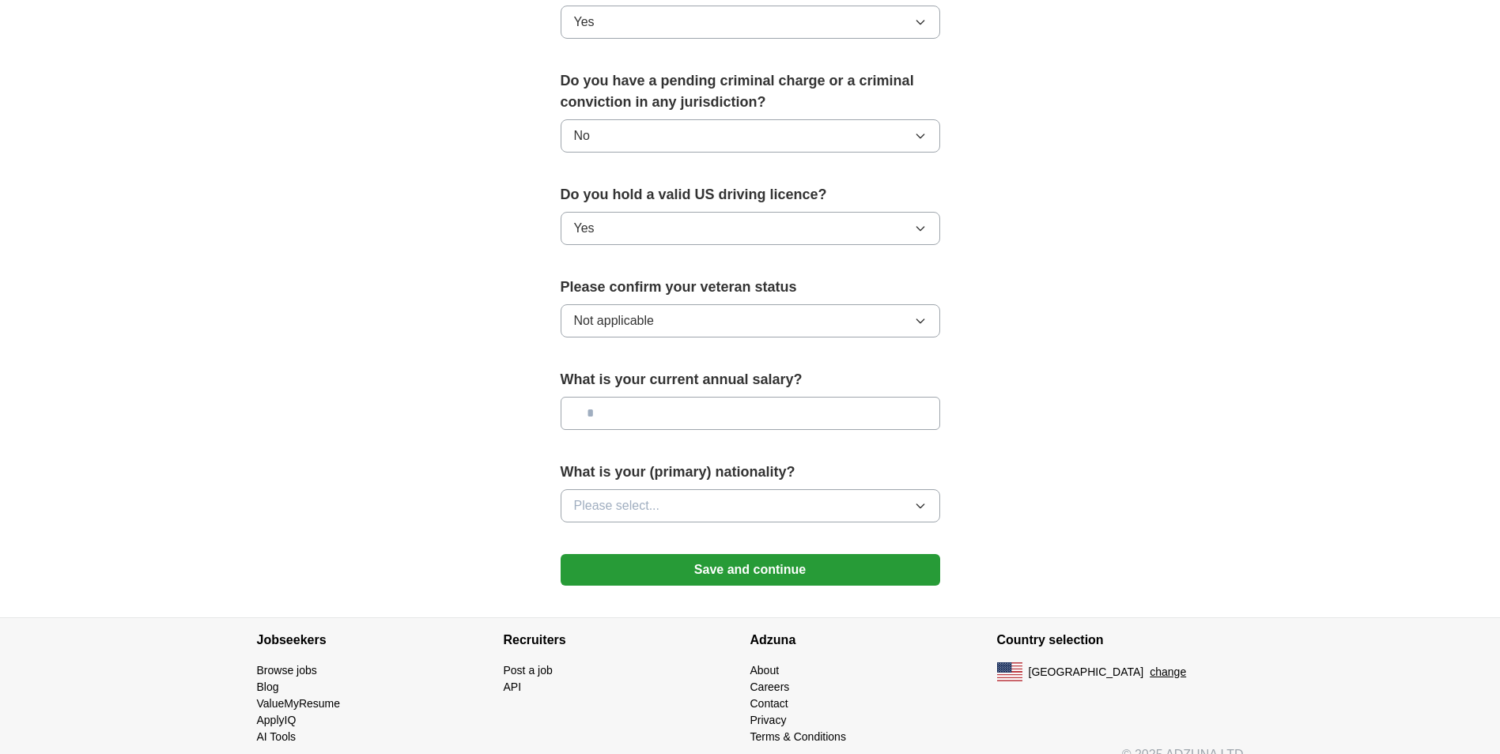
scroll to position [872, 0]
click at [710, 489] on button "Please select..." at bounding box center [749, 504] width 379 height 33
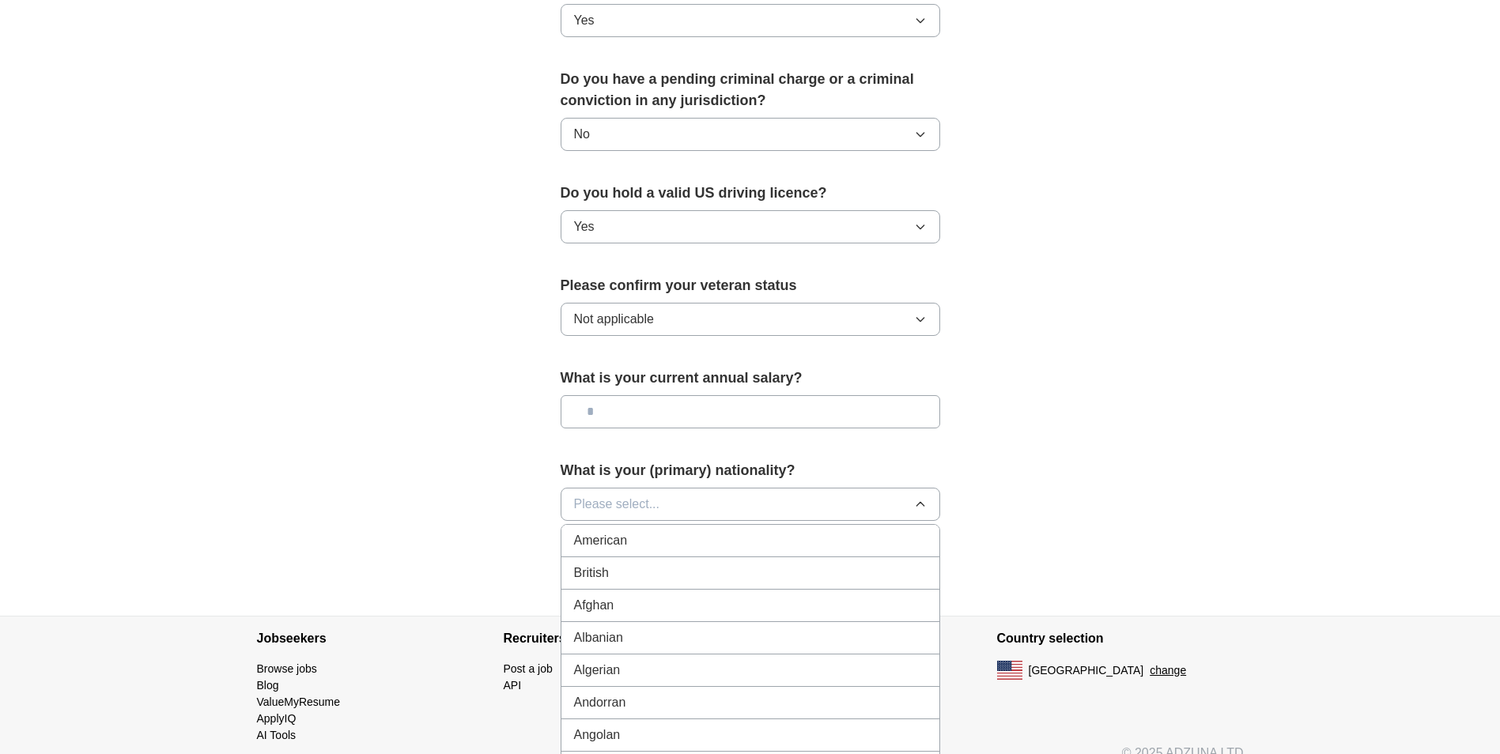
click at [658, 530] on li "American" at bounding box center [750, 541] width 378 height 32
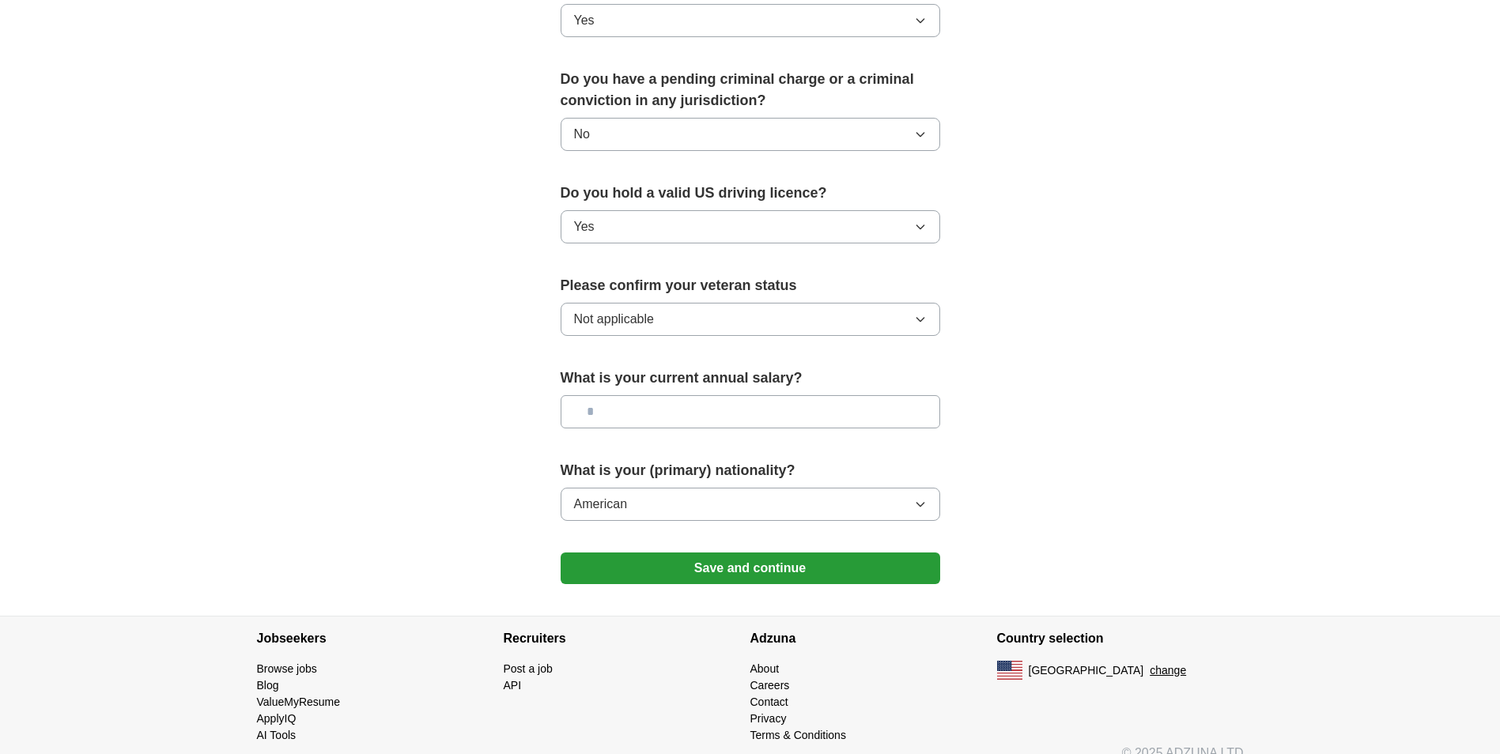
click at [708, 553] on button "Save and continue" at bounding box center [749, 569] width 379 height 32
